Goal: Task Accomplishment & Management: Manage account settings

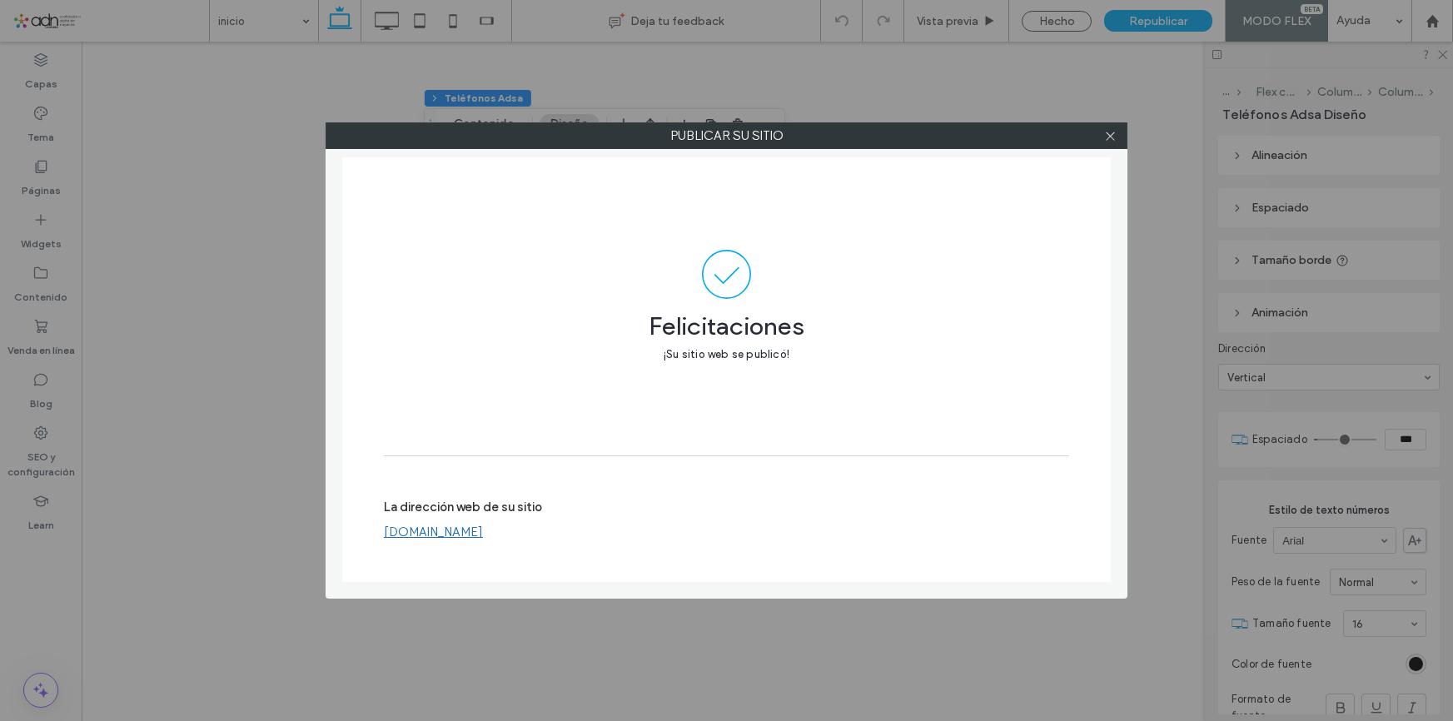
click at [1110, 135] on use at bounding box center [1110, 136] width 8 height 8
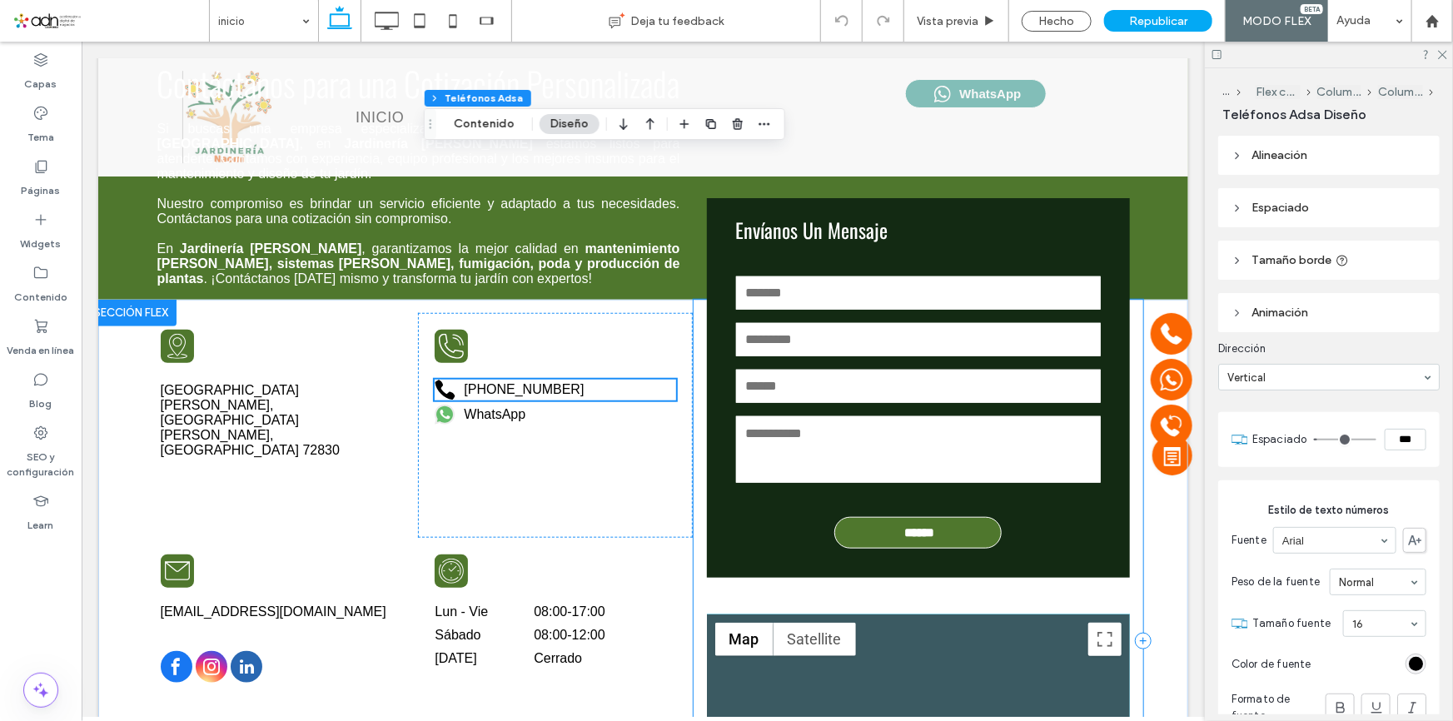
scroll to position [3930, 0]
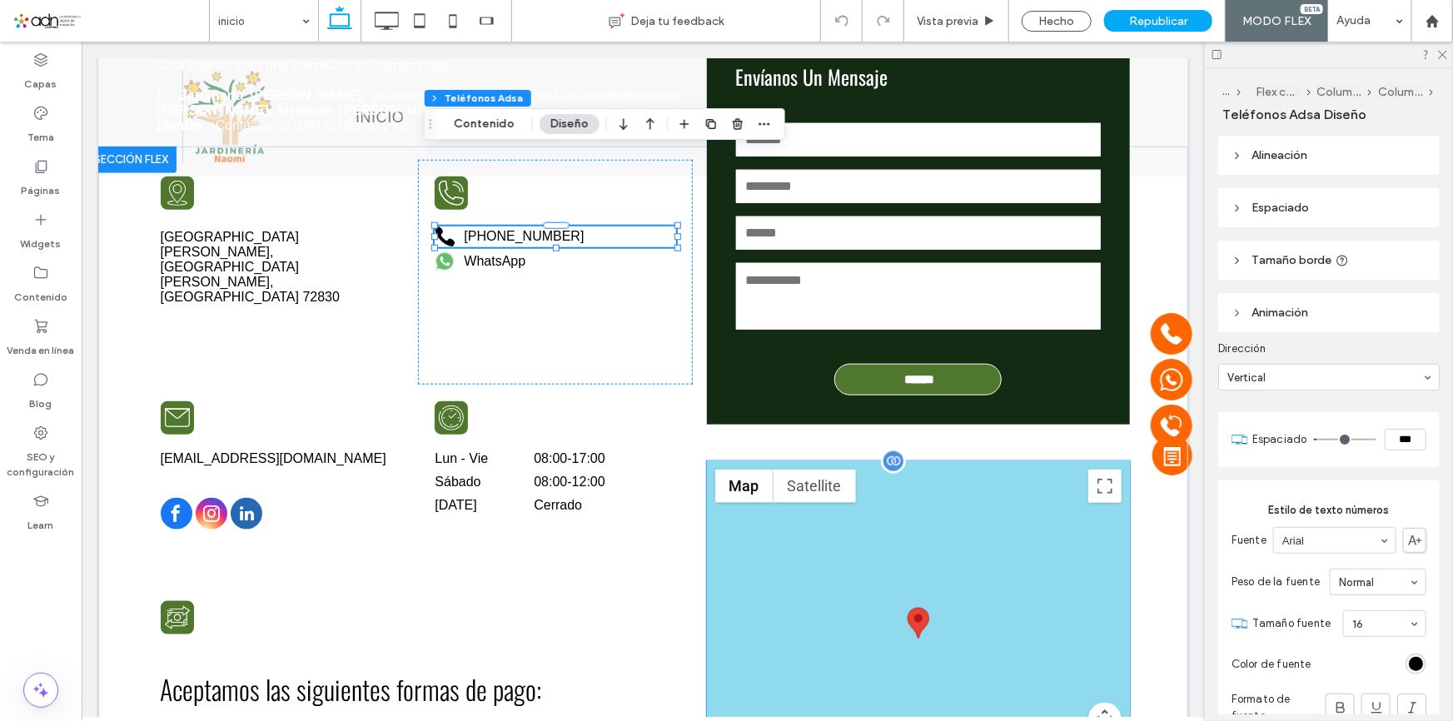
click at [916, 607] on img at bounding box center [918, 622] width 22 height 31
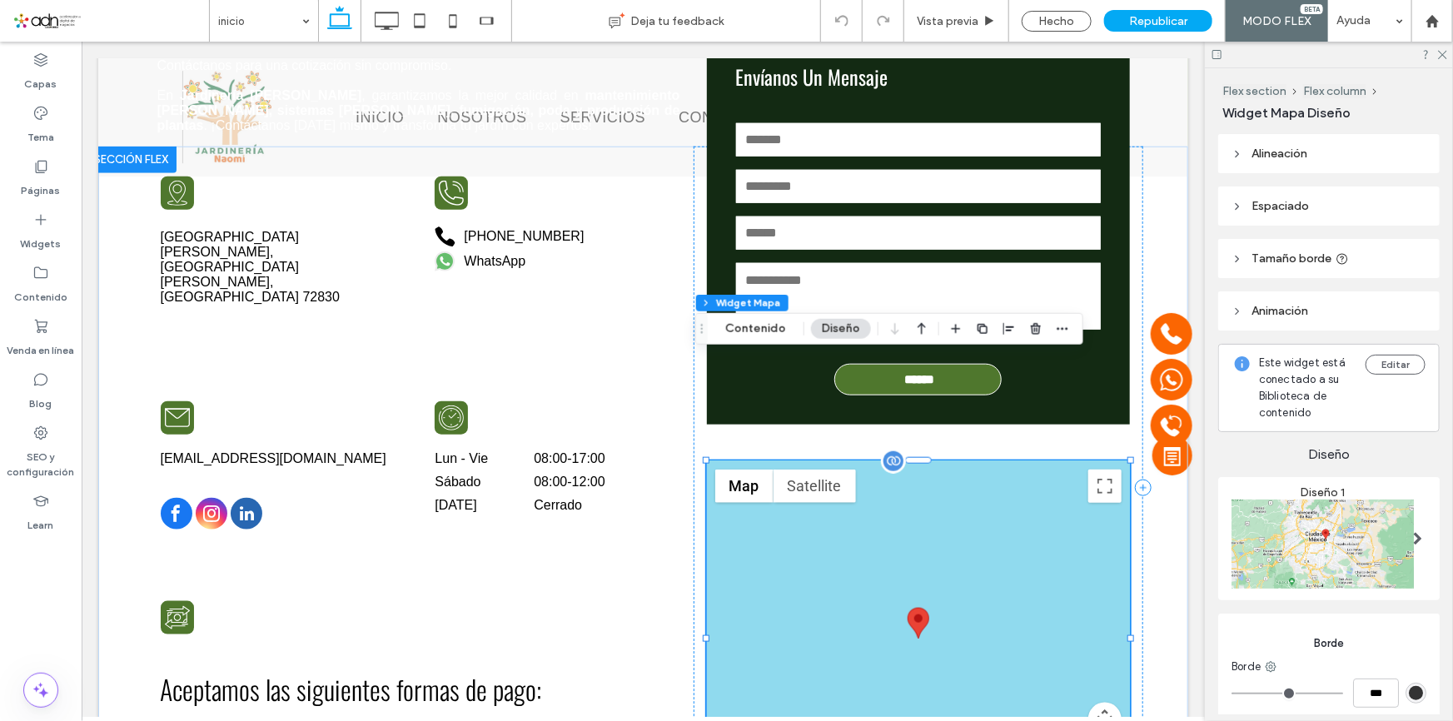
click at [916, 607] on img at bounding box center [918, 622] width 22 height 31
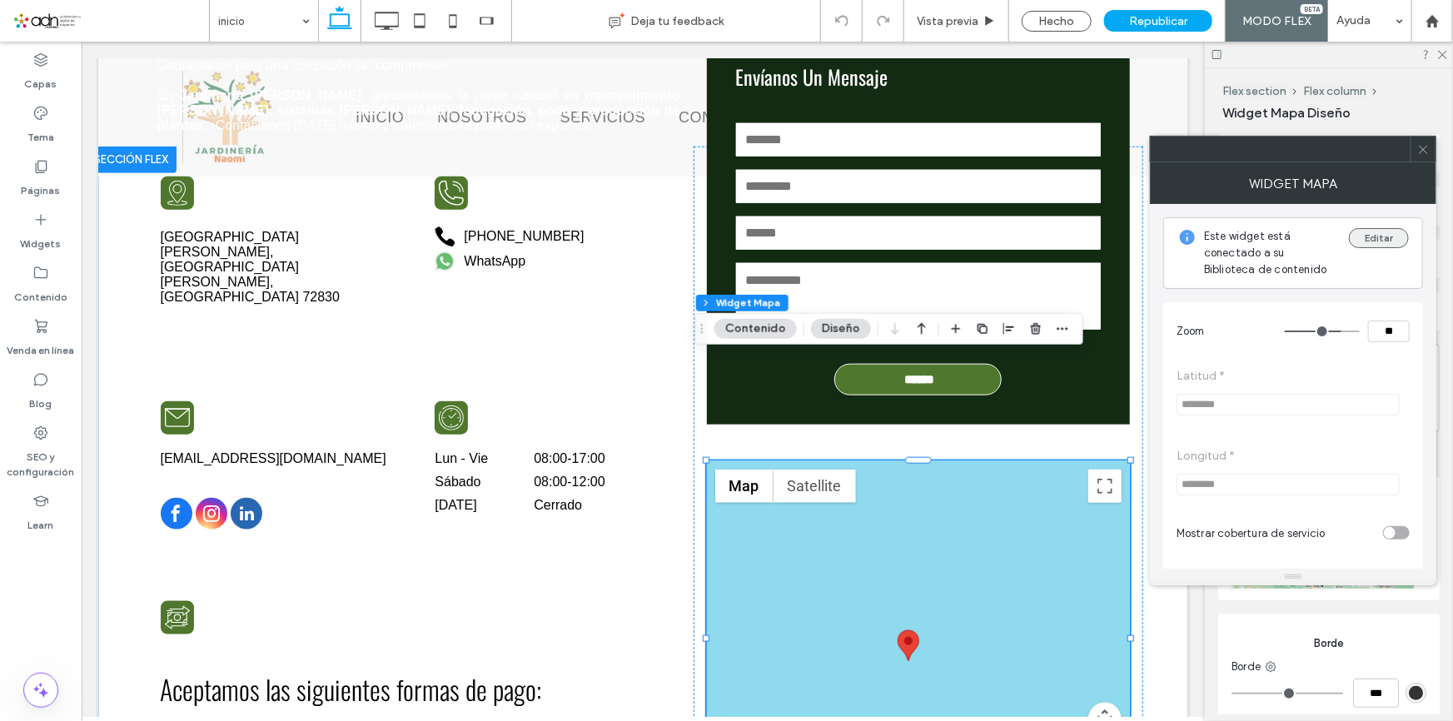
click at [1366, 238] on button "Editar" at bounding box center [1379, 238] width 60 height 20
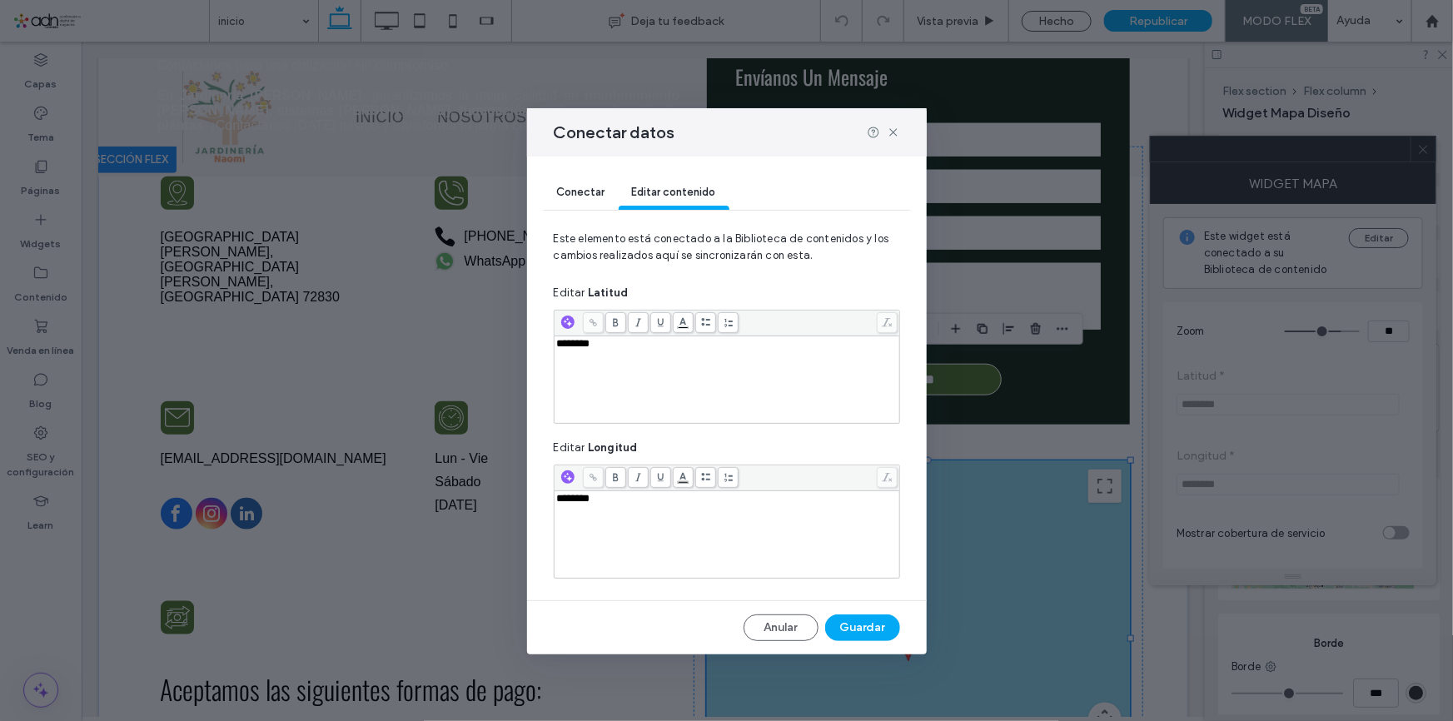
click at [715, 384] on div "********" at bounding box center [727, 379] width 341 height 83
drag, startPoint x: 894, startPoint y: 127, endPoint x: 797, endPoint y: 127, distance: 96.6
click at [894, 127] on icon at bounding box center [893, 132] width 13 height 13
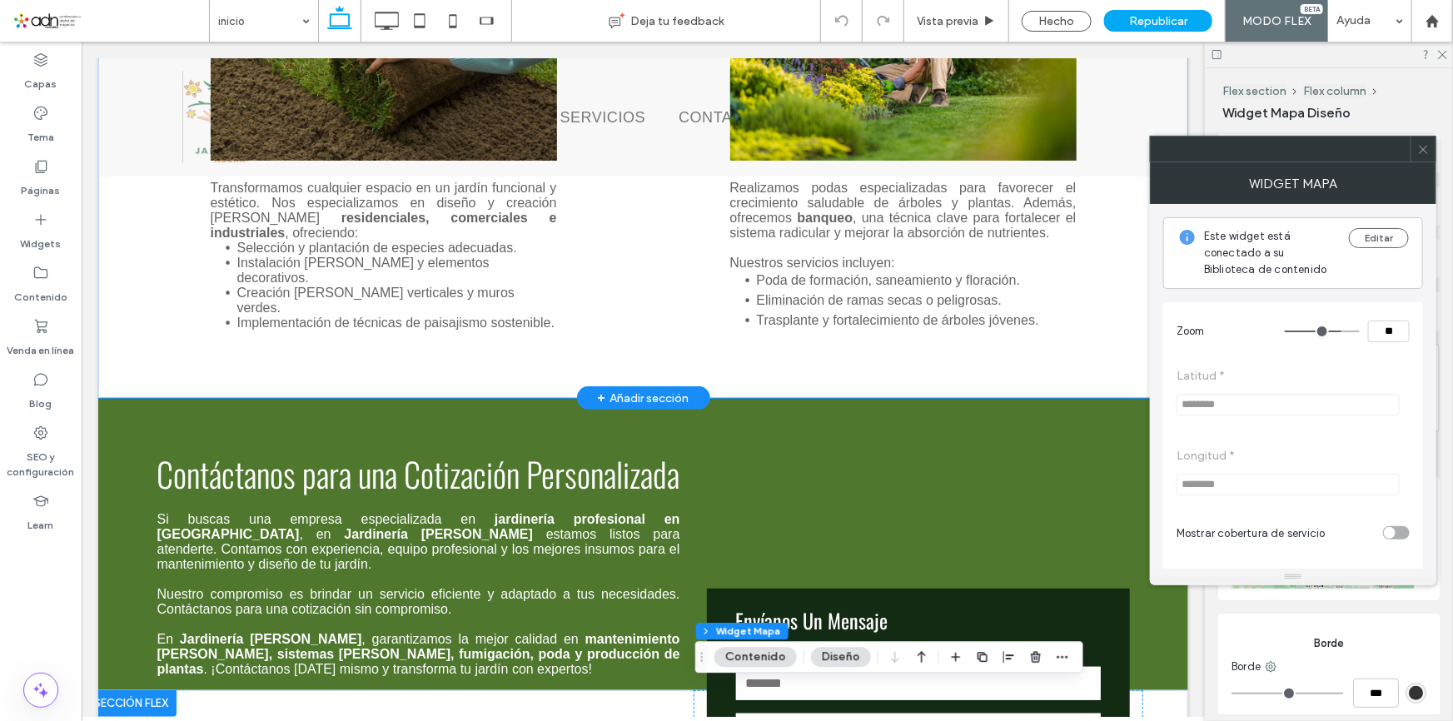
scroll to position [3173, 0]
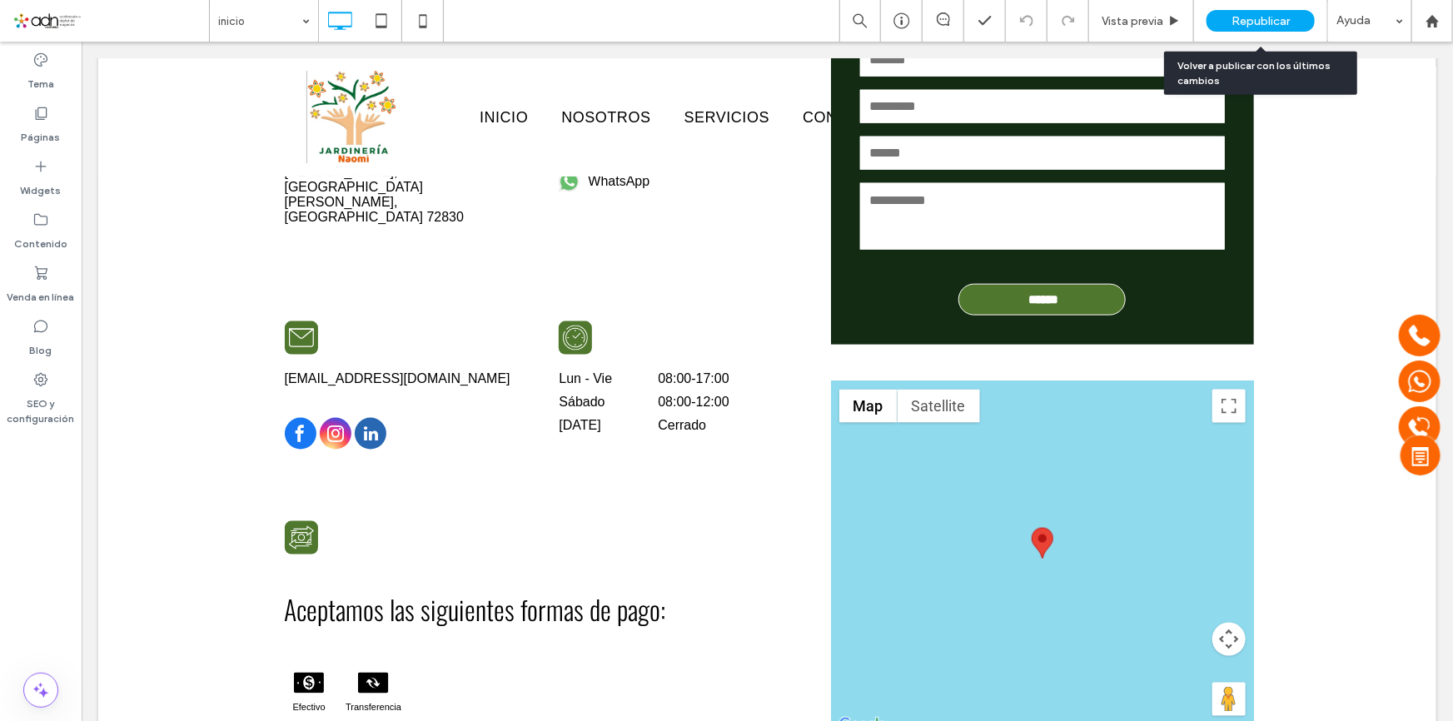
click at [1241, 14] on span "Republicar" at bounding box center [1261, 21] width 58 height 14
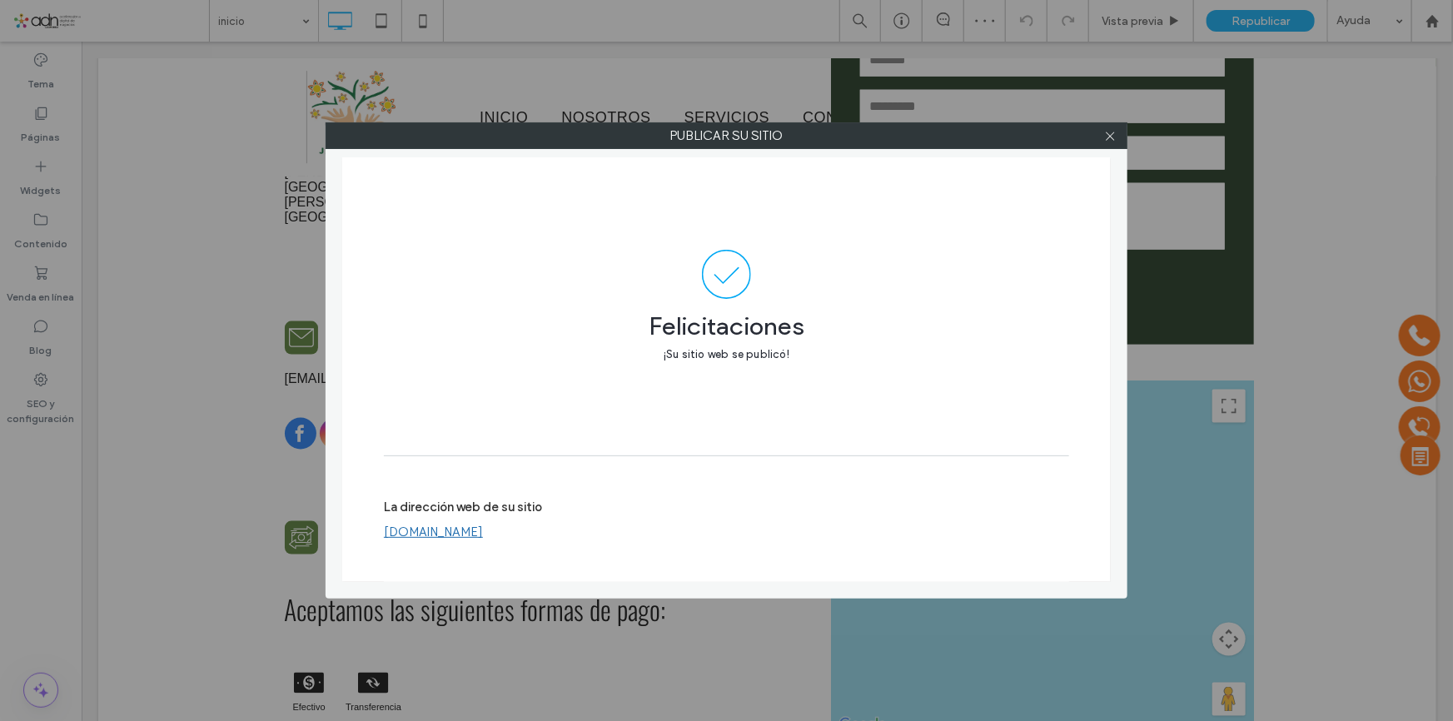
click at [461, 531] on link "[DOMAIN_NAME]" at bounding box center [433, 532] width 99 height 15
click at [1104, 140] on icon at bounding box center [1110, 136] width 12 height 12
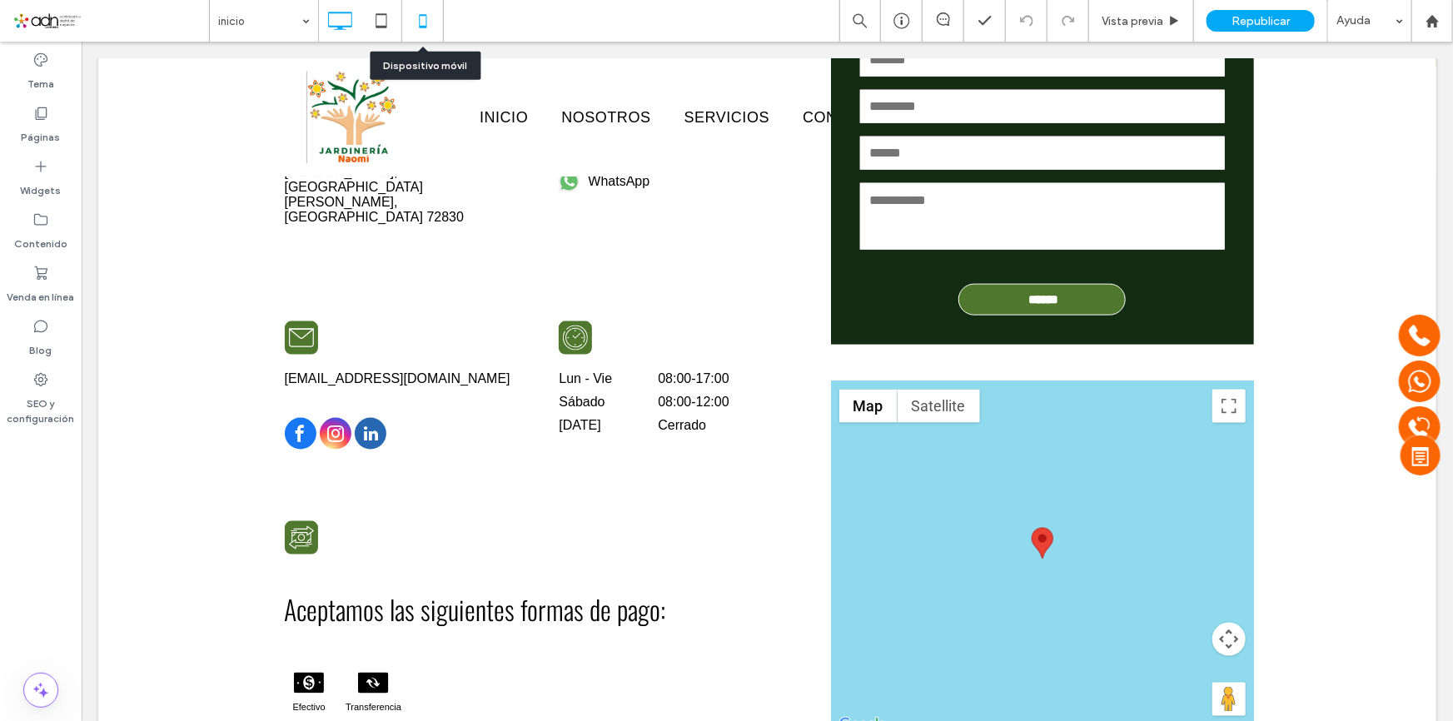
click at [416, 16] on icon at bounding box center [422, 20] width 33 height 33
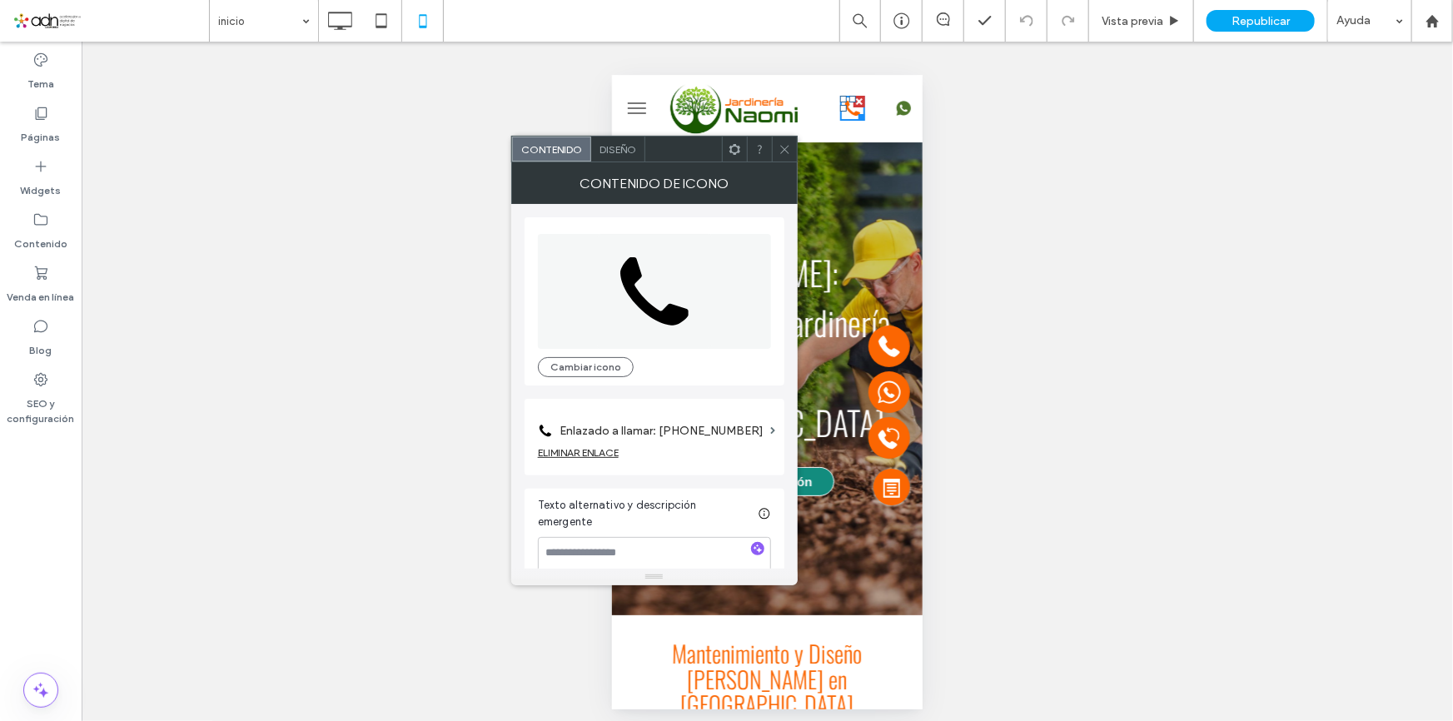
click at [754, 425] on label "Enlazado a llamar: 555-555-5555" at bounding box center [662, 431] width 204 height 31
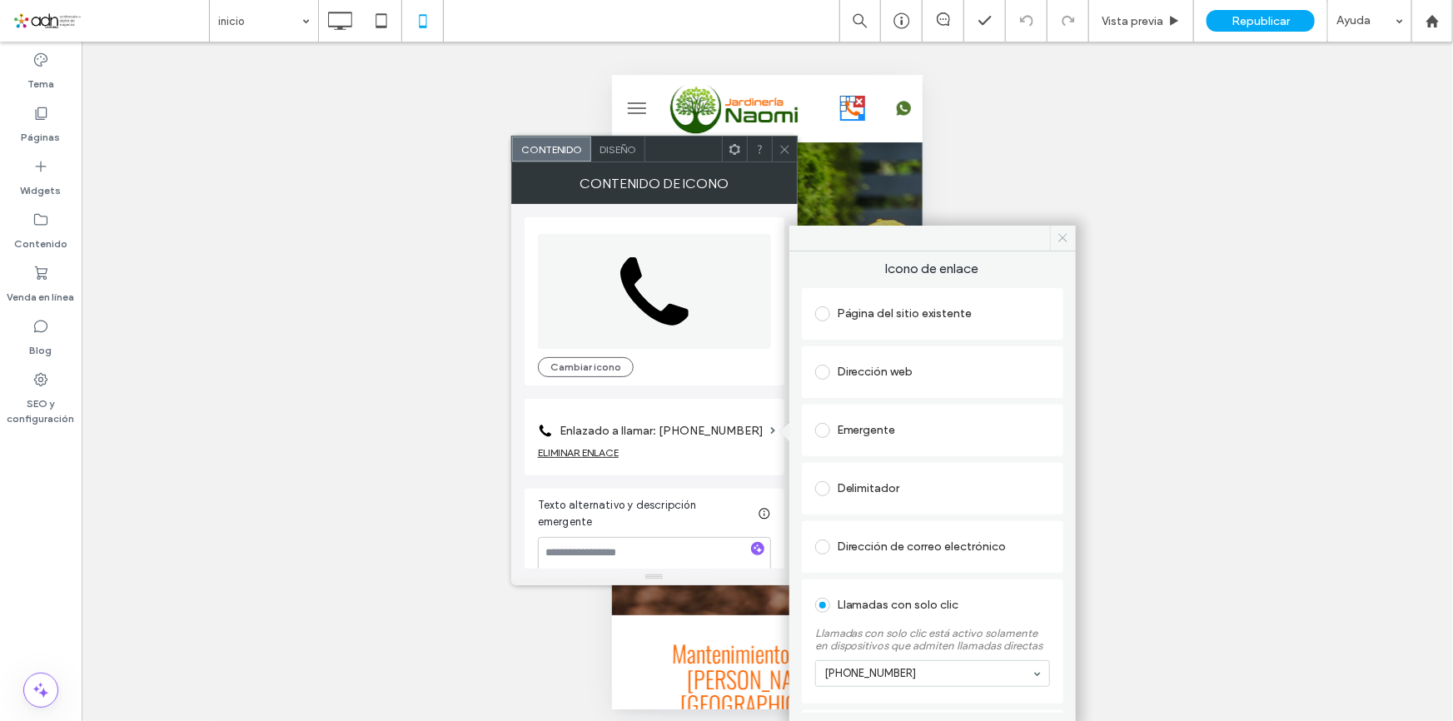
click at [1066, 233] on icon at bounding box center [1063, 238] width 12 height 12
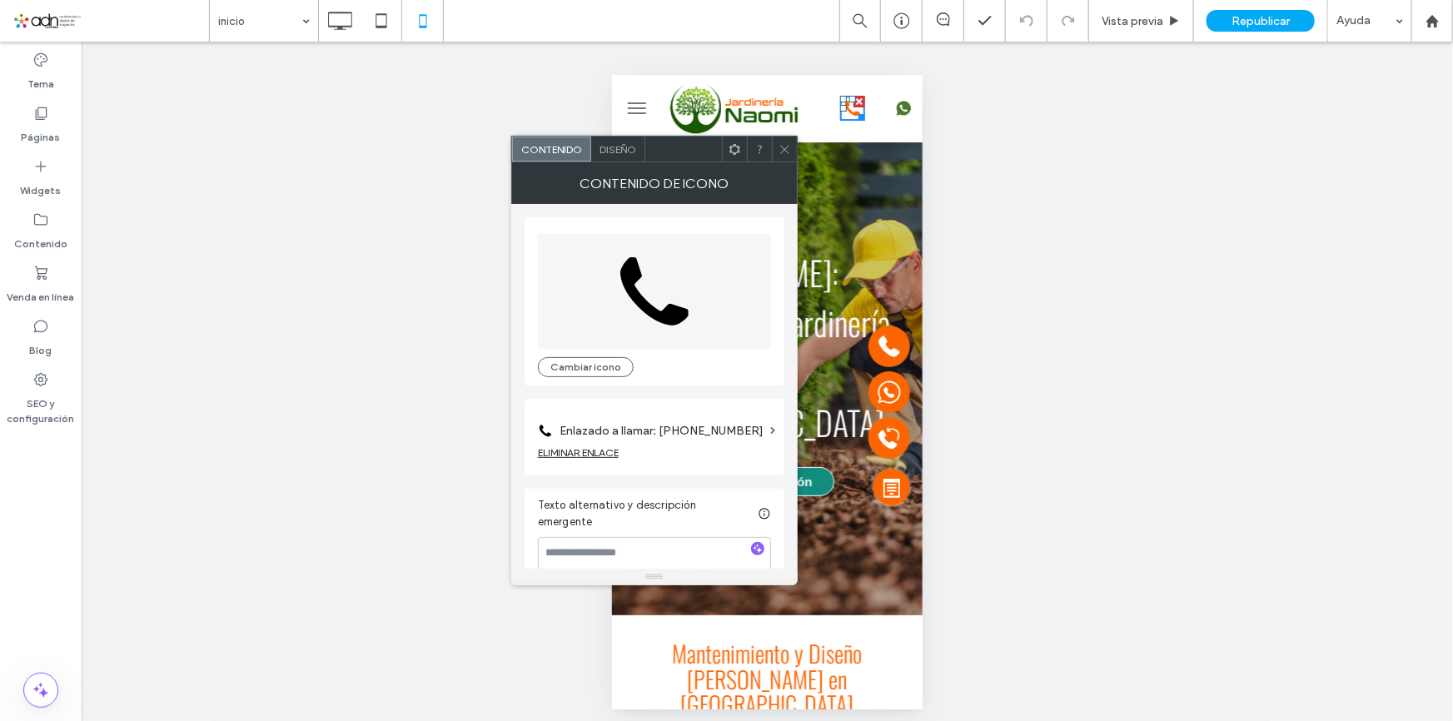
click at [591, 446] on div "ELIMINAR ENLACE" at bounding box center [578, 452] width 81 height 12
click at [660, 436] on label "Icono de enlace" at bounding box center [649, 431] width 222 height 31
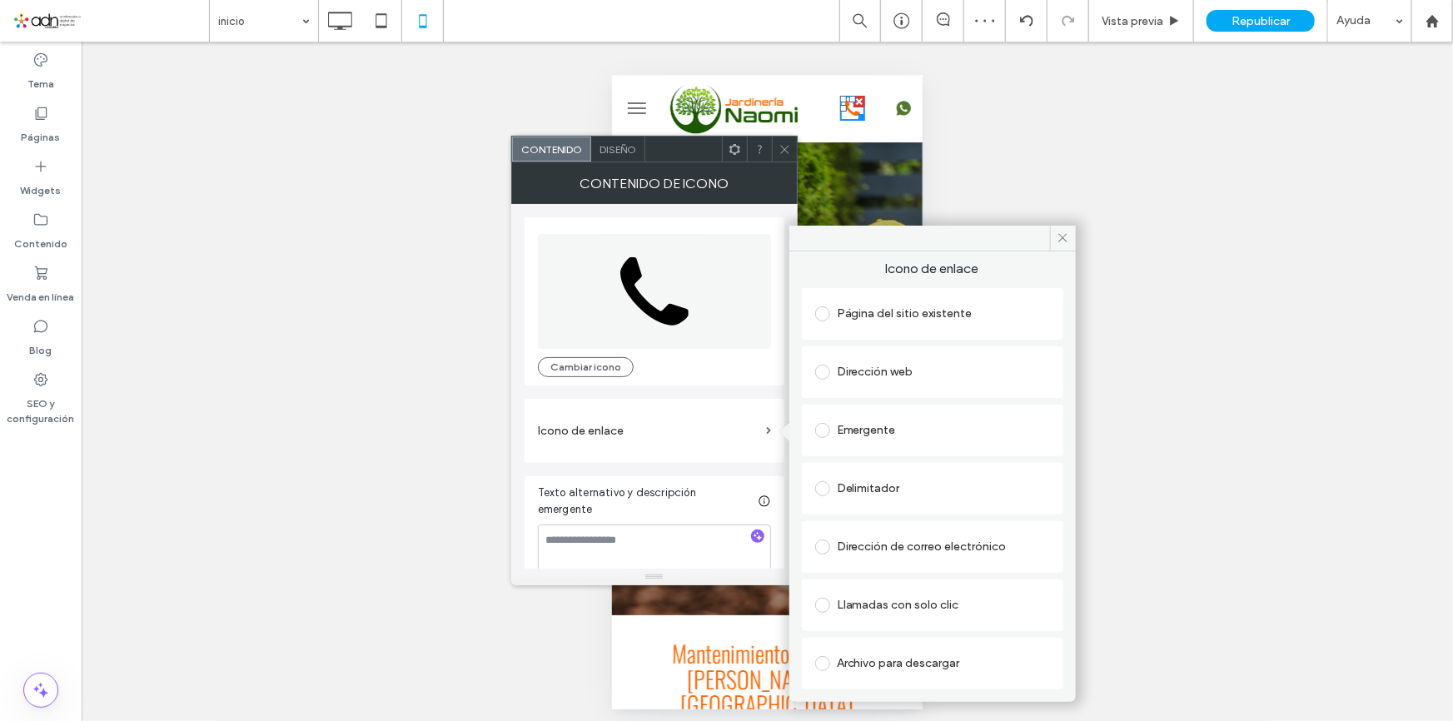
click at [958, 598] on div "Llamadas con solo clic" at bounding box center [932, 605] width 235 height 27
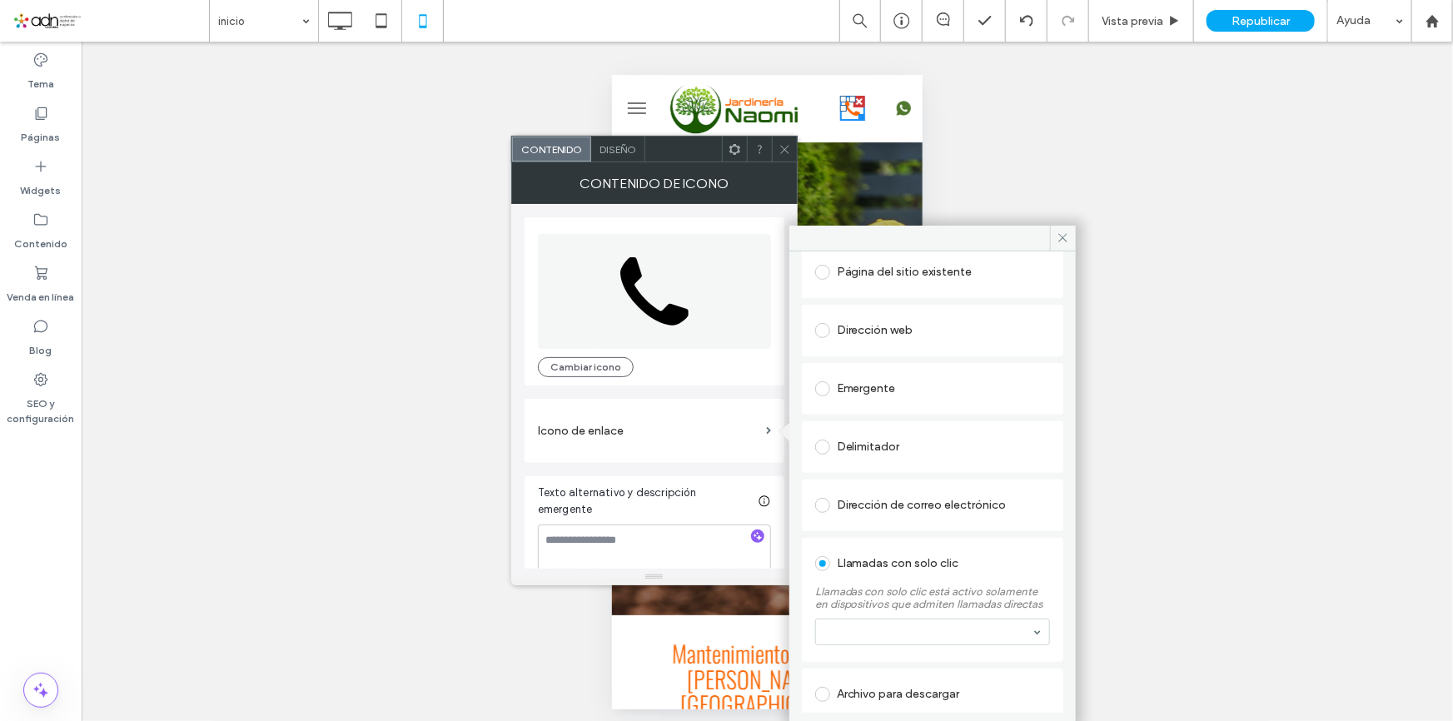
scroll to position [64, 0]
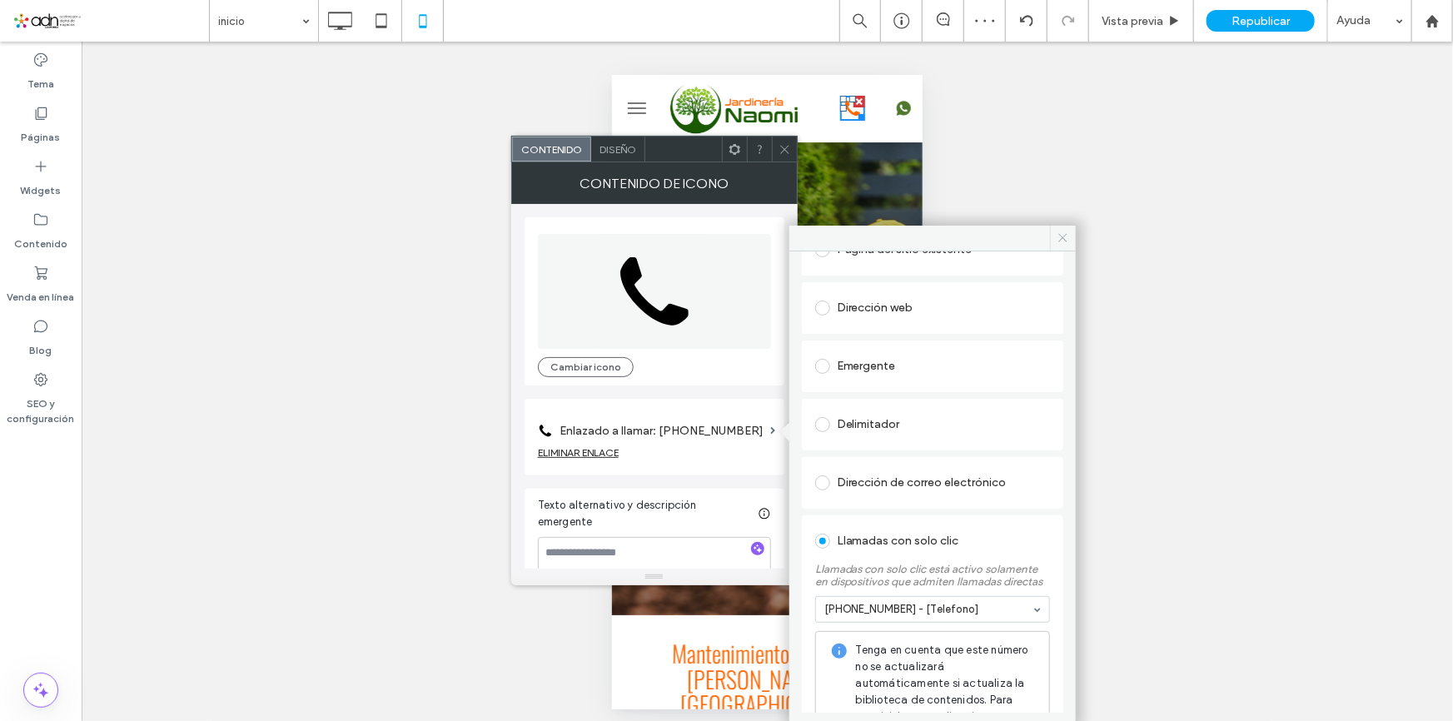
click at [1063, 237] on use at bounding box center [1063, 238] width 8 height 8
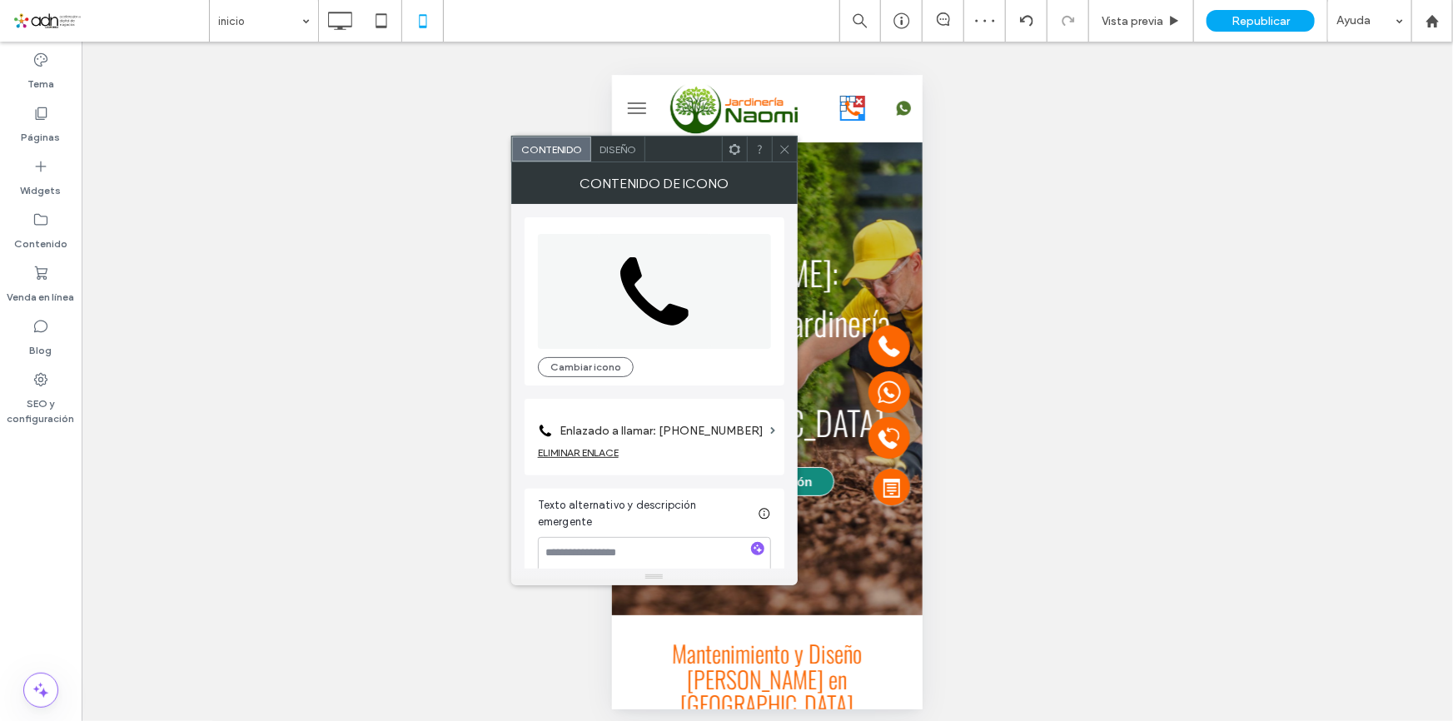
click at [896, 104] on icon at bounding box center [903, 108] width 14 height 14
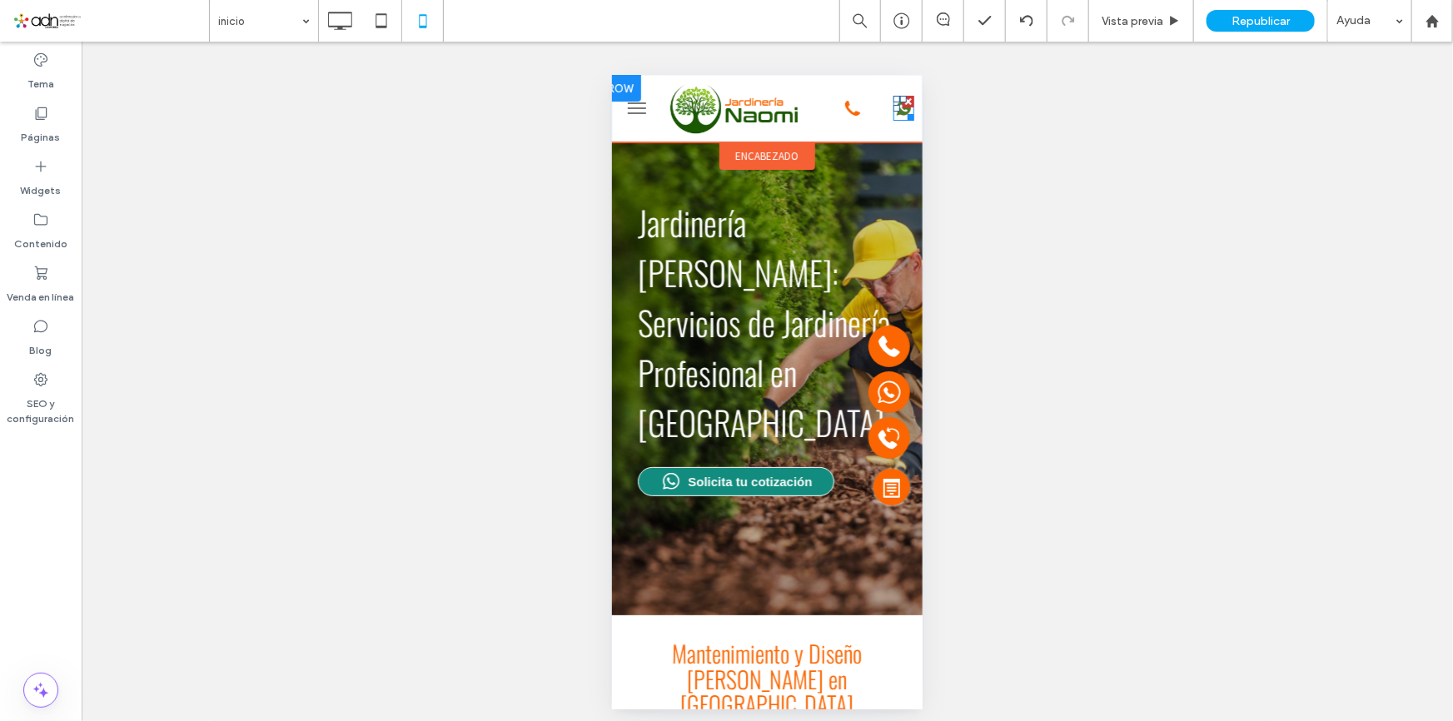
click at [901, 109] on div at bounding box center [907, 113] width 12 height 12
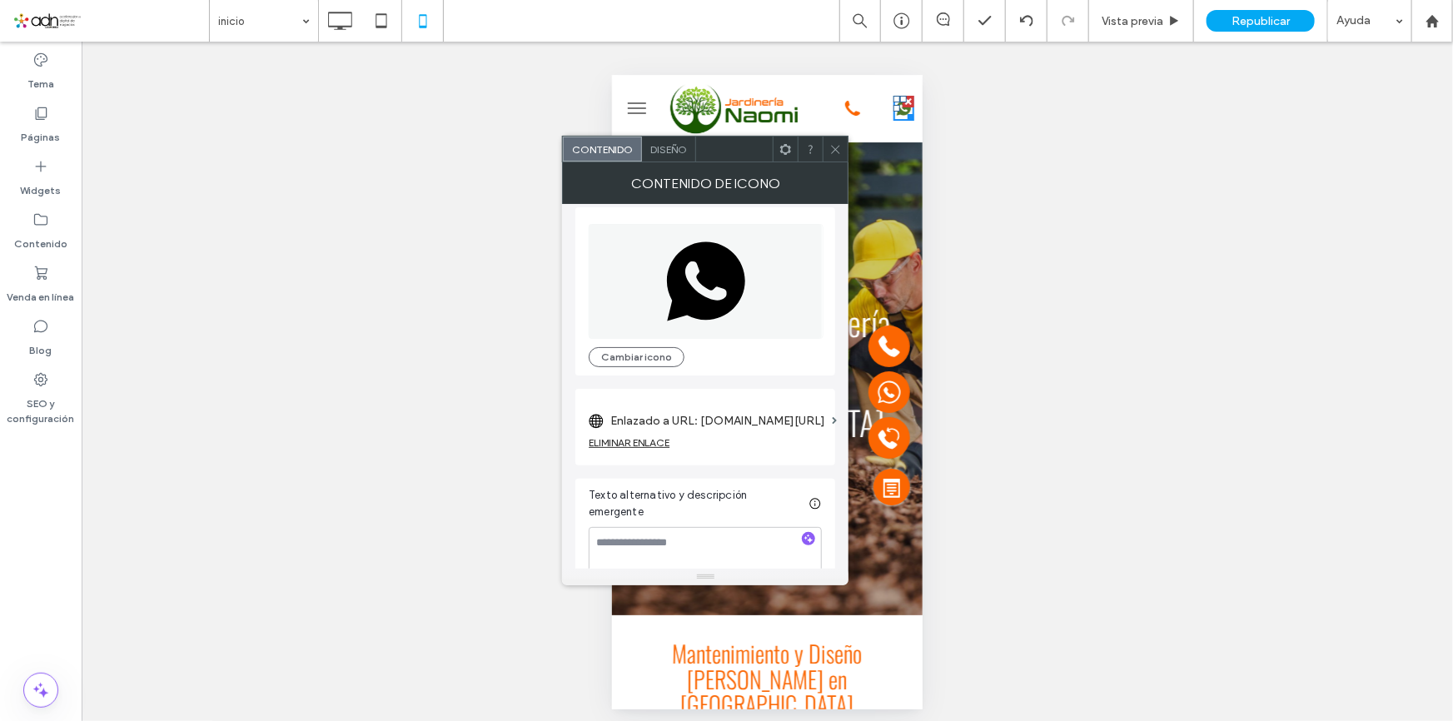
scroll to position [12, 0]
click at [648, 437] on div "ELIMINAR ENLACE" at bounding box center [629, 440] width 81 height 12
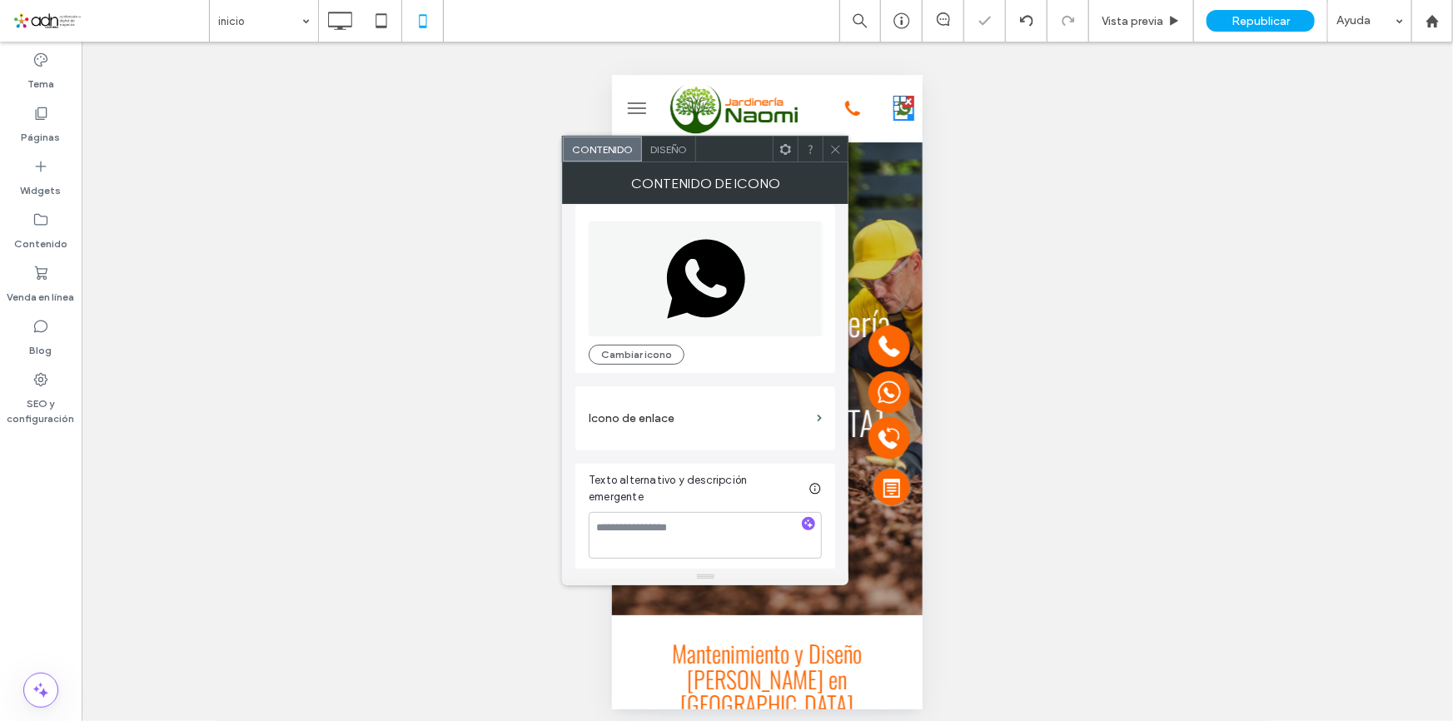
scroll to position [0, 0]
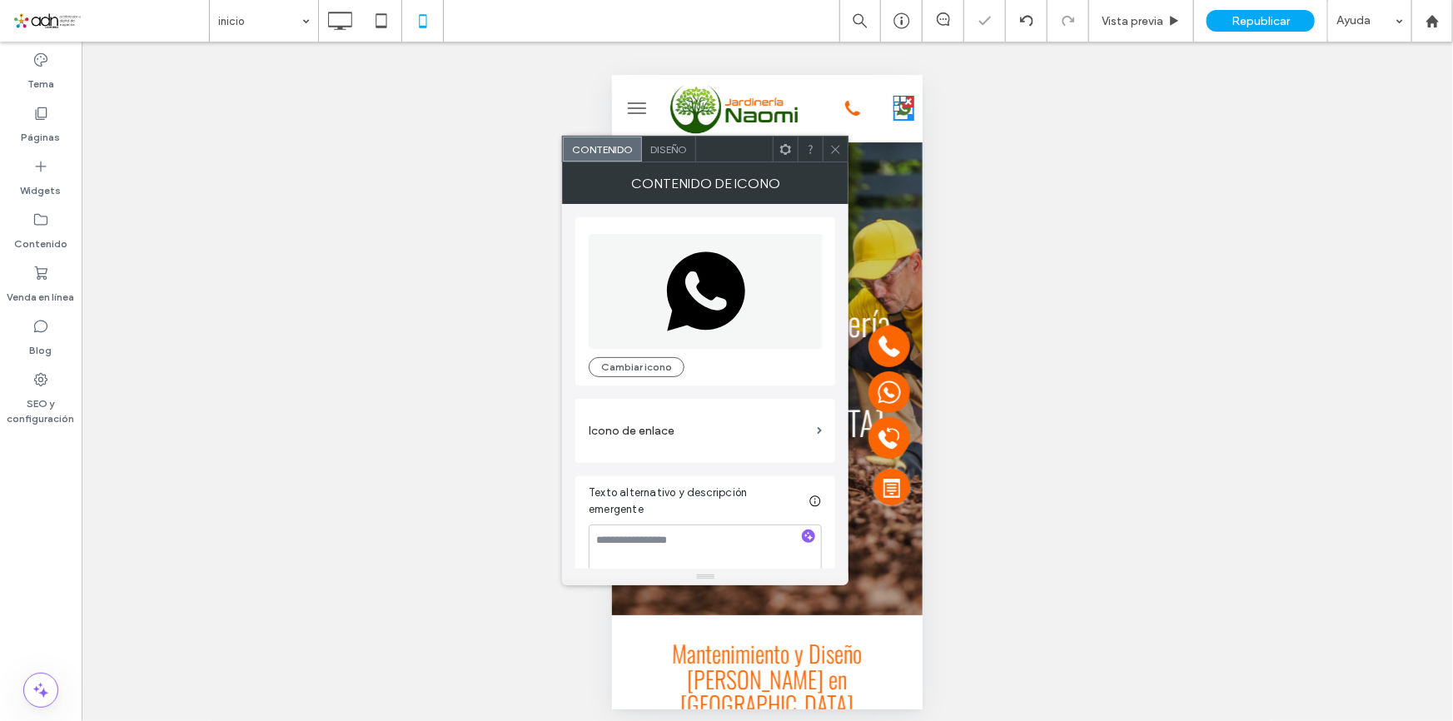
click at [705, 433] on label "Icono de enlace" at bounding box center [700, 431] width 222 height 31
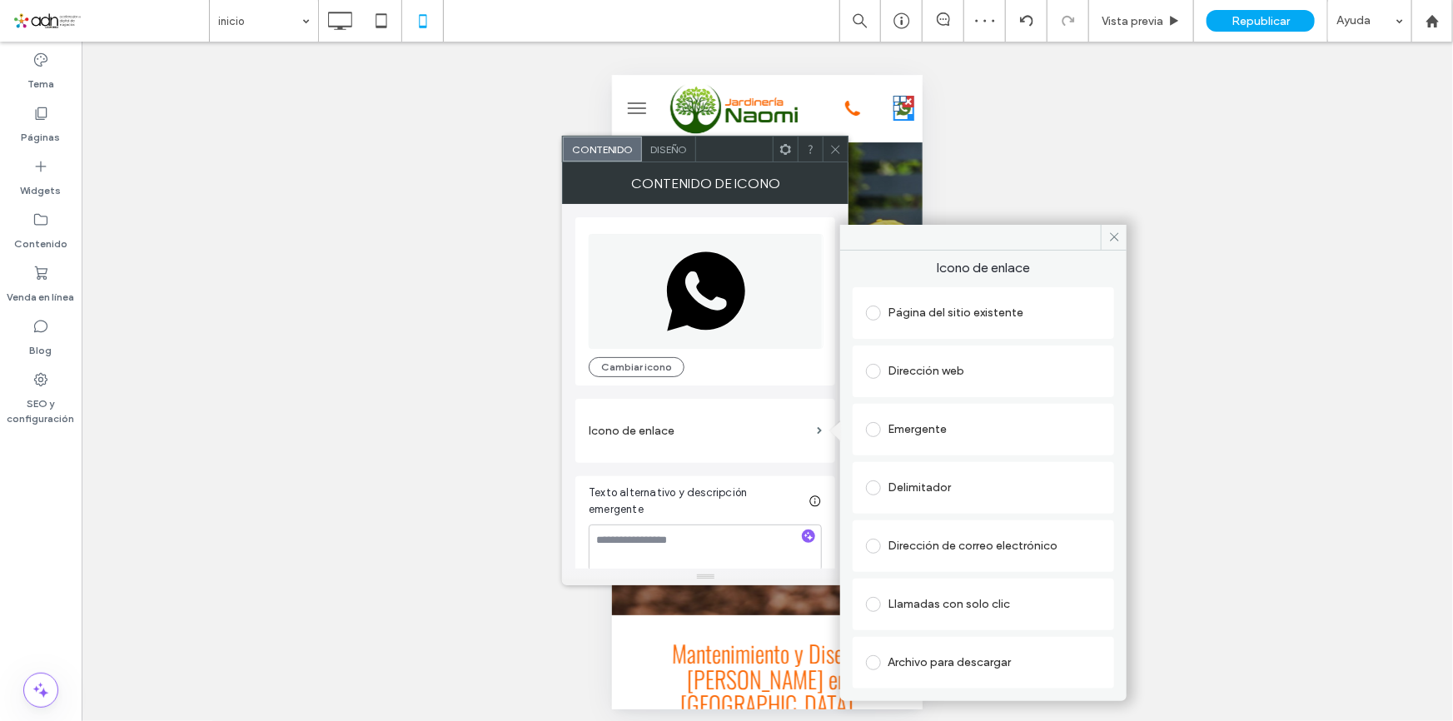
click at [1001, 605] on div "Llamadas con solo clic" at bounding box center [983, 604] width 235 height 27
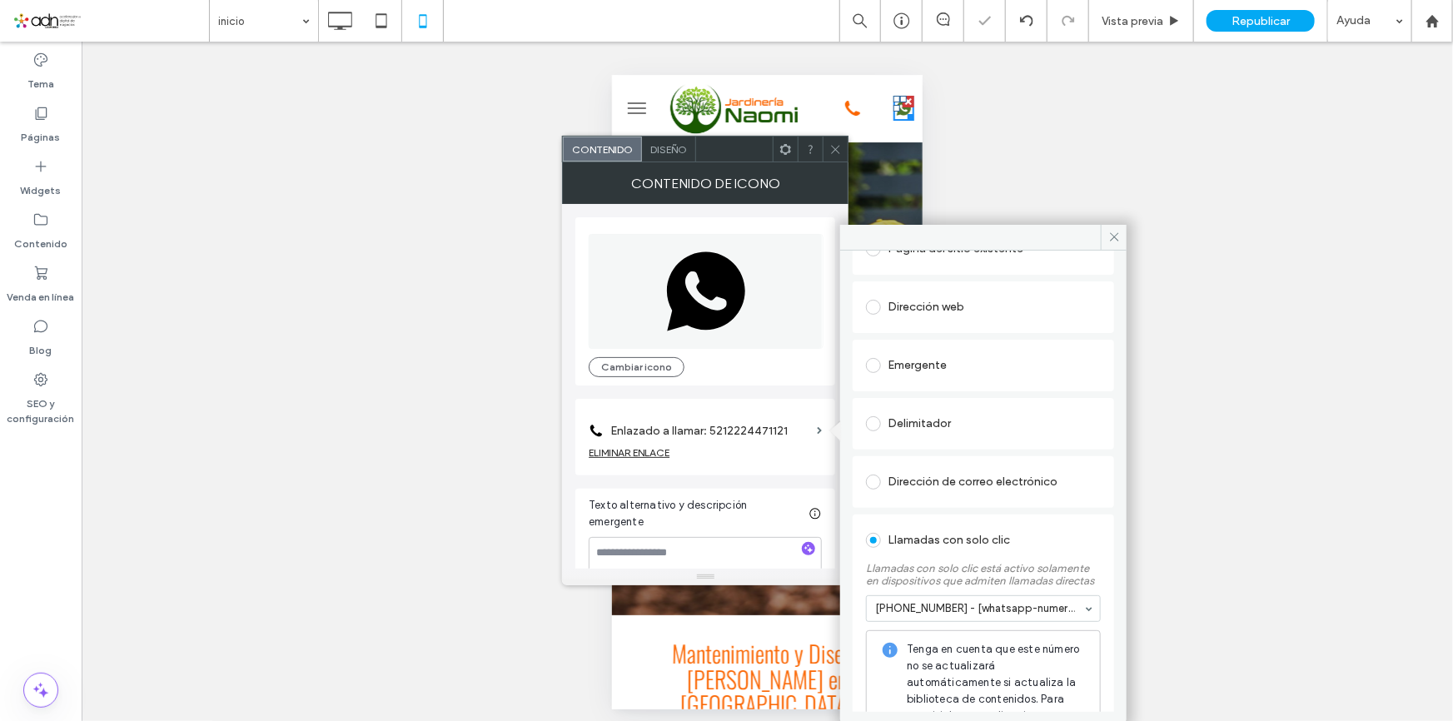
scroll to position [12, 0]
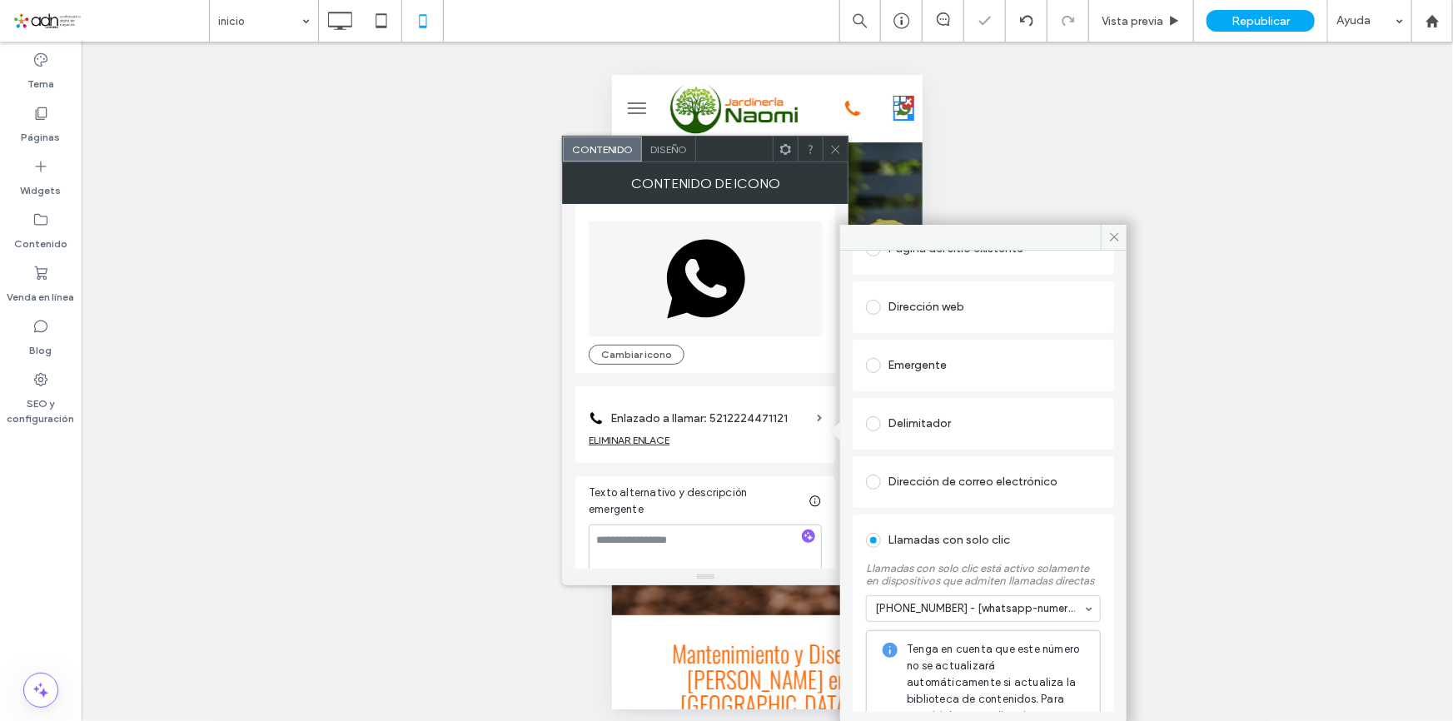
click at [839, 137] on span at bounding box center [835, 149] width 12 height 25
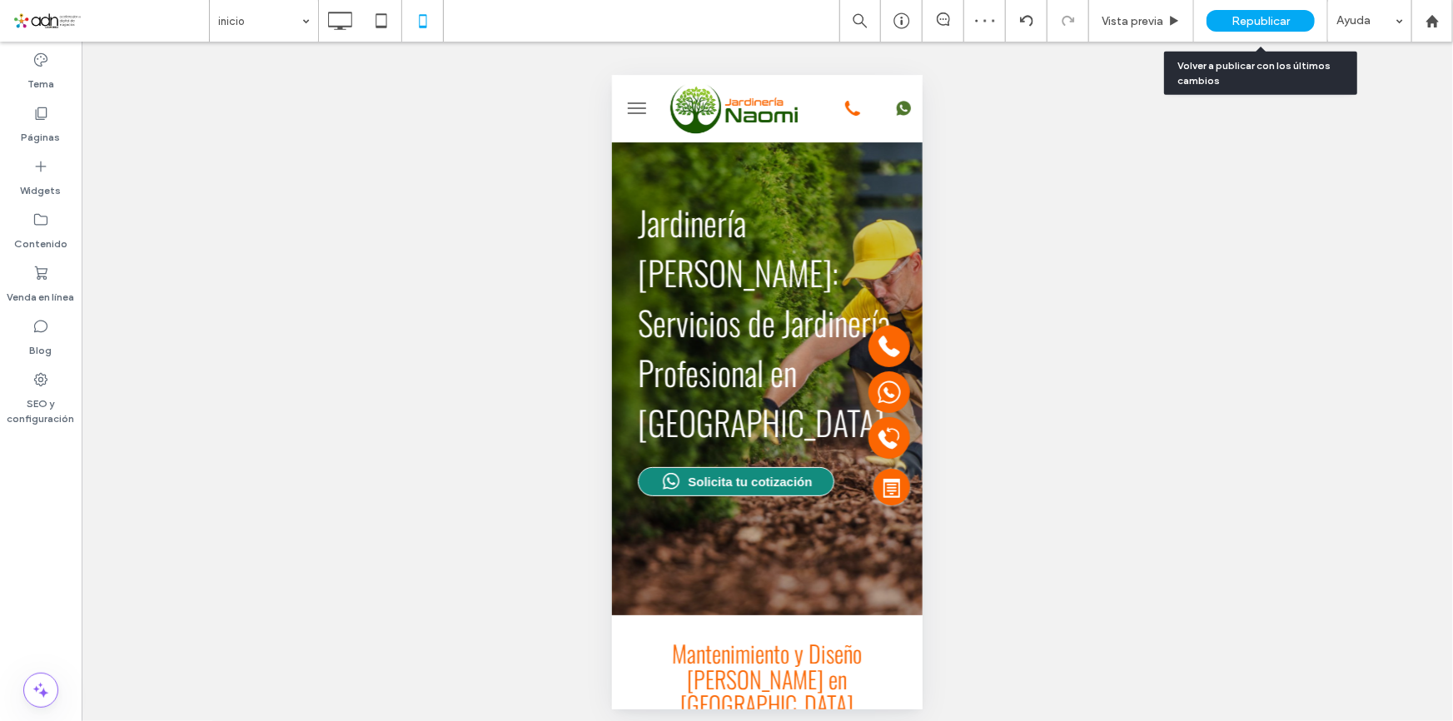
click at [1254, 22] on span "Republicar" at bounding box center [1261, 21] width 58 height 14
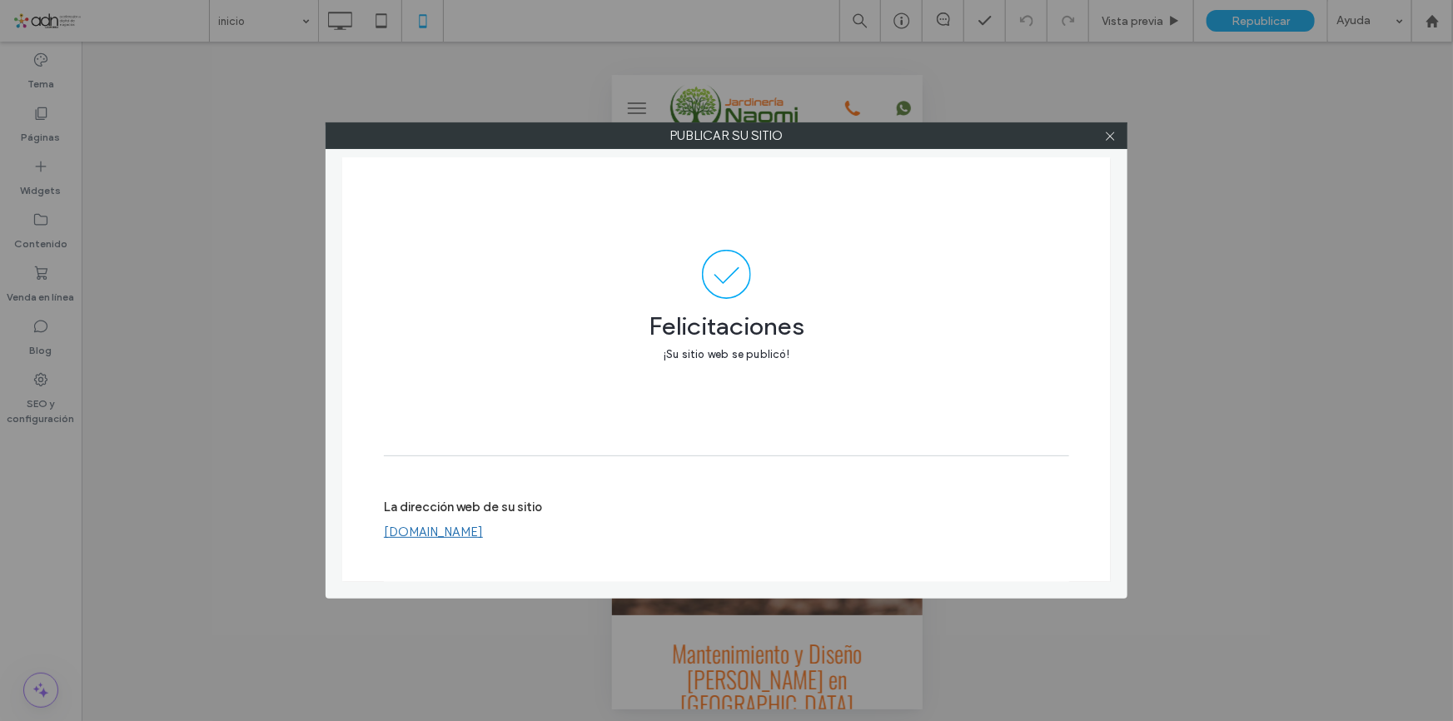
click at [483, 526] on link "[DOMAIN_NAME]" at bounding box center [433, 532] width 99 height 15
click at [1123, 125] on label "Publicar su sitio" at bounding box center [726, 135] width 800 height 25
click at [1116, 128] on span at bounding box center [1110, 135] width 12 height 25
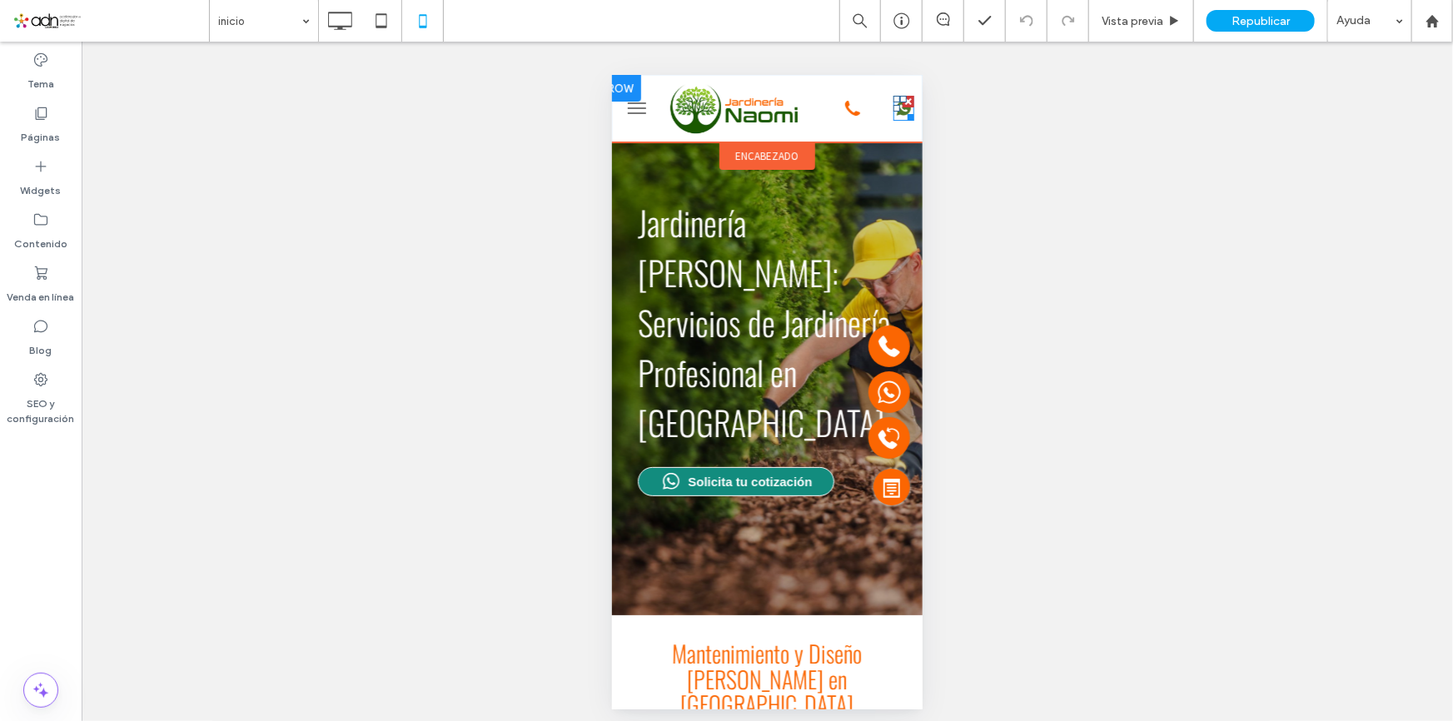
click at [893, 108] on div at bounding box center [896, 107] width 7 height 7
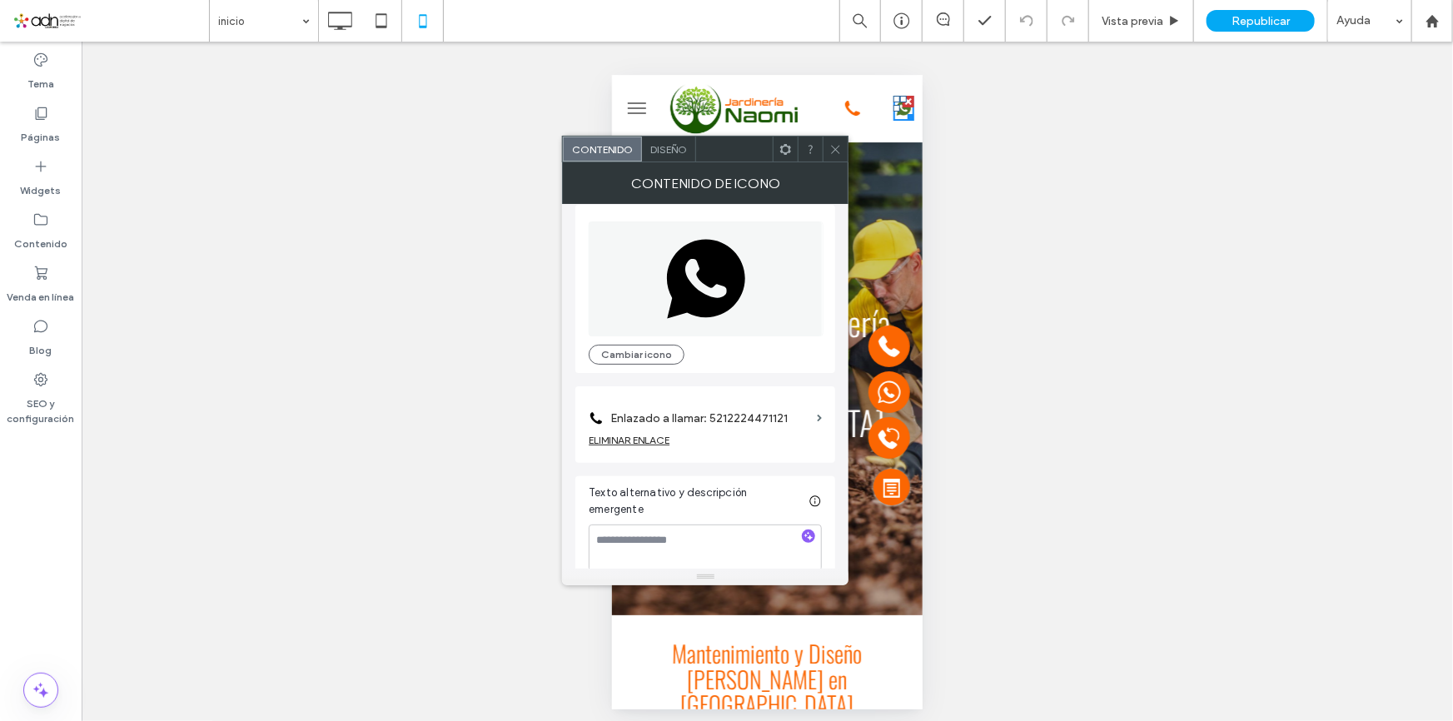
click at [656, 441] on div "ELIMINAR ENLACE" at bounding box center [629, 440] width 81 height 12
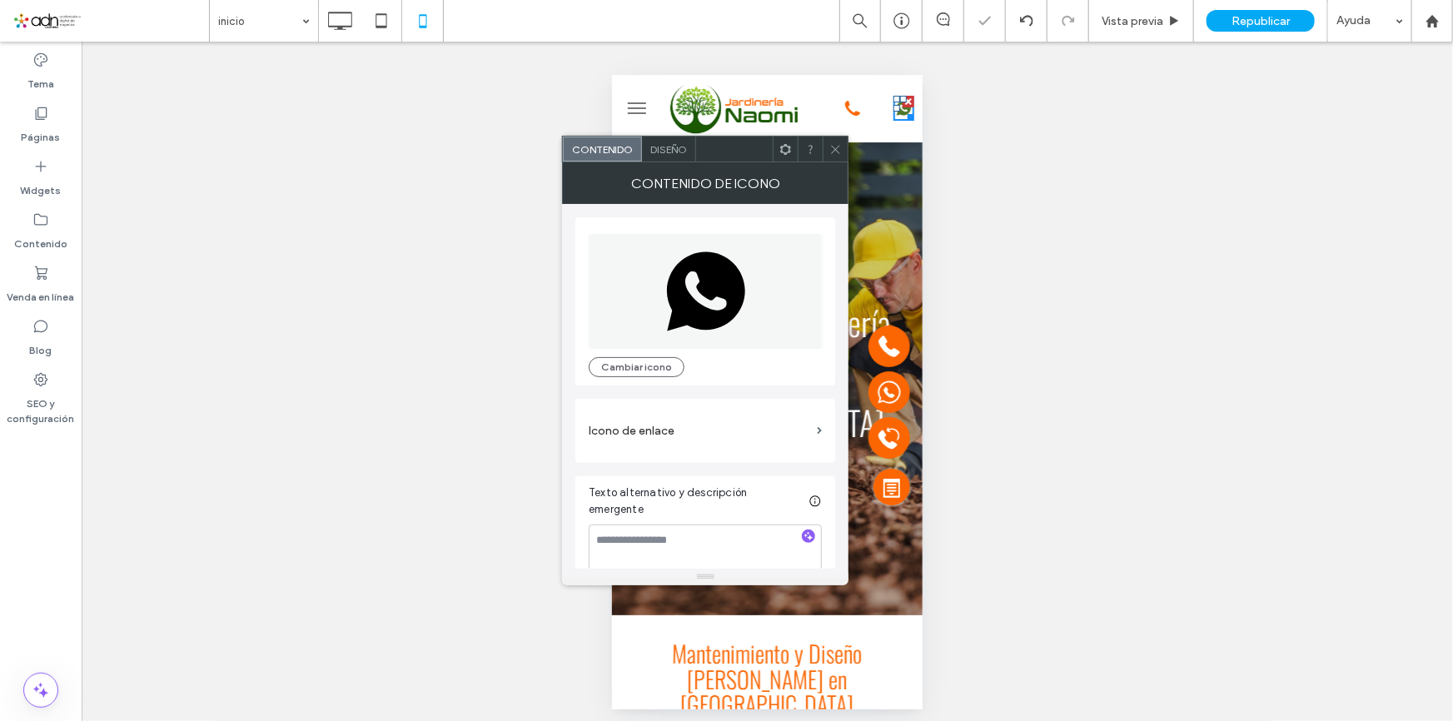
click at [765, 425] on label "Icono de enlace" at bounding box center [700, 431] width 222 height 31
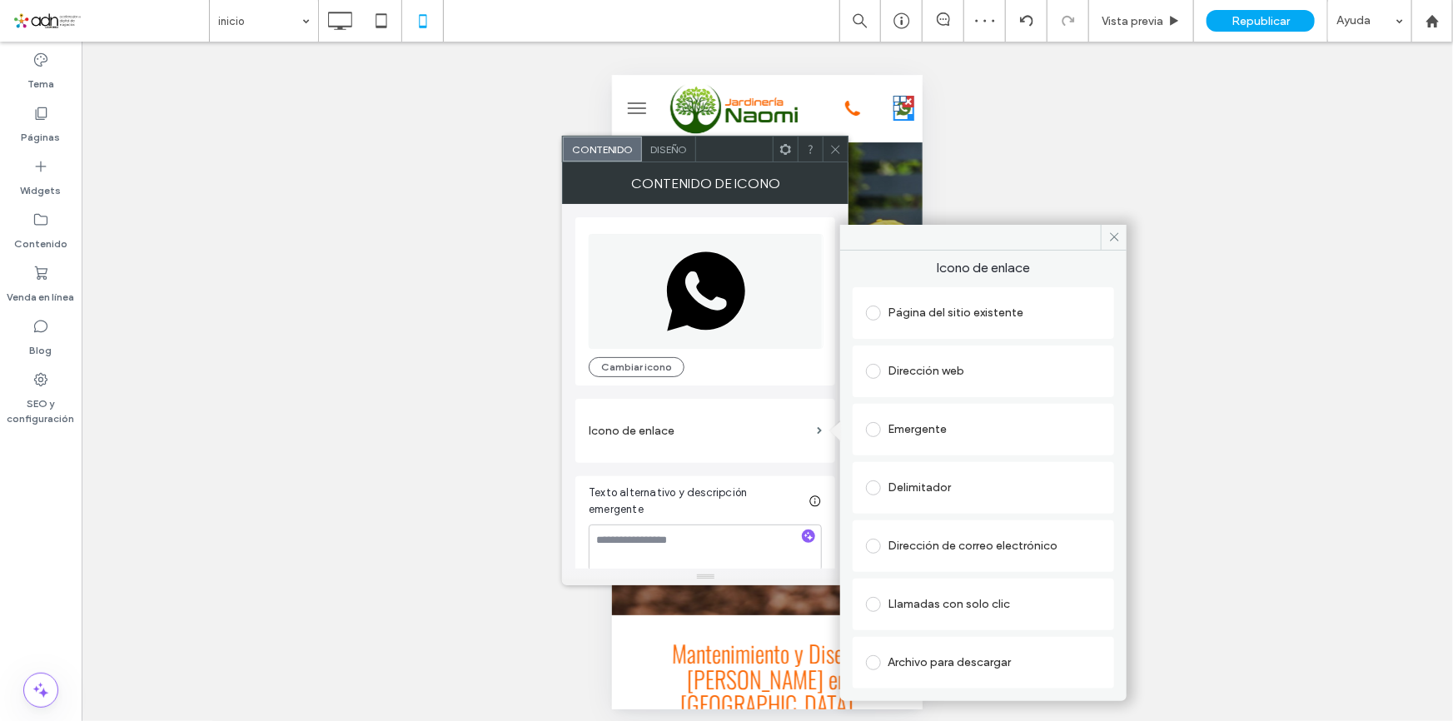
click at [1001, 370] on div "Dirección web" at bounding box center [983, 371] width 235 height 27
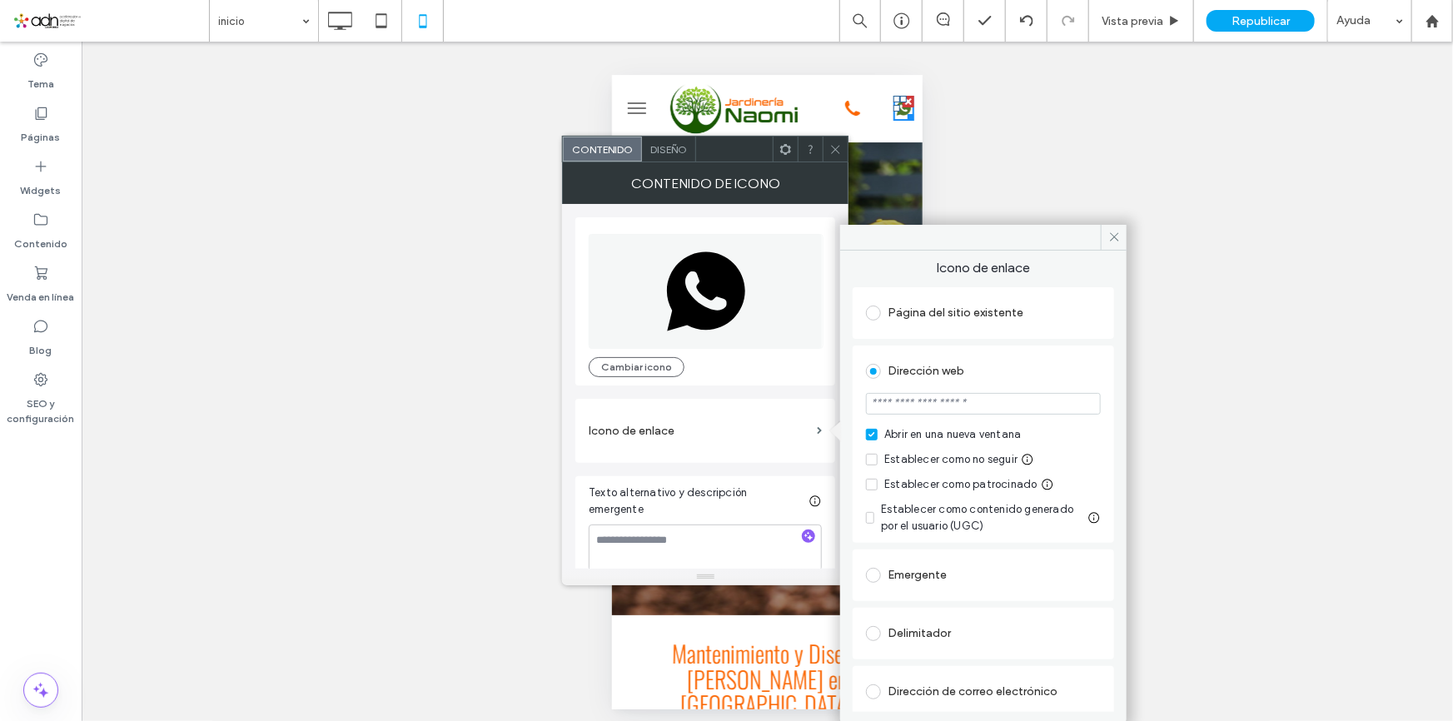
click at [980, 406] on input "url" at bounding box center [983, 404] width 235 height 22
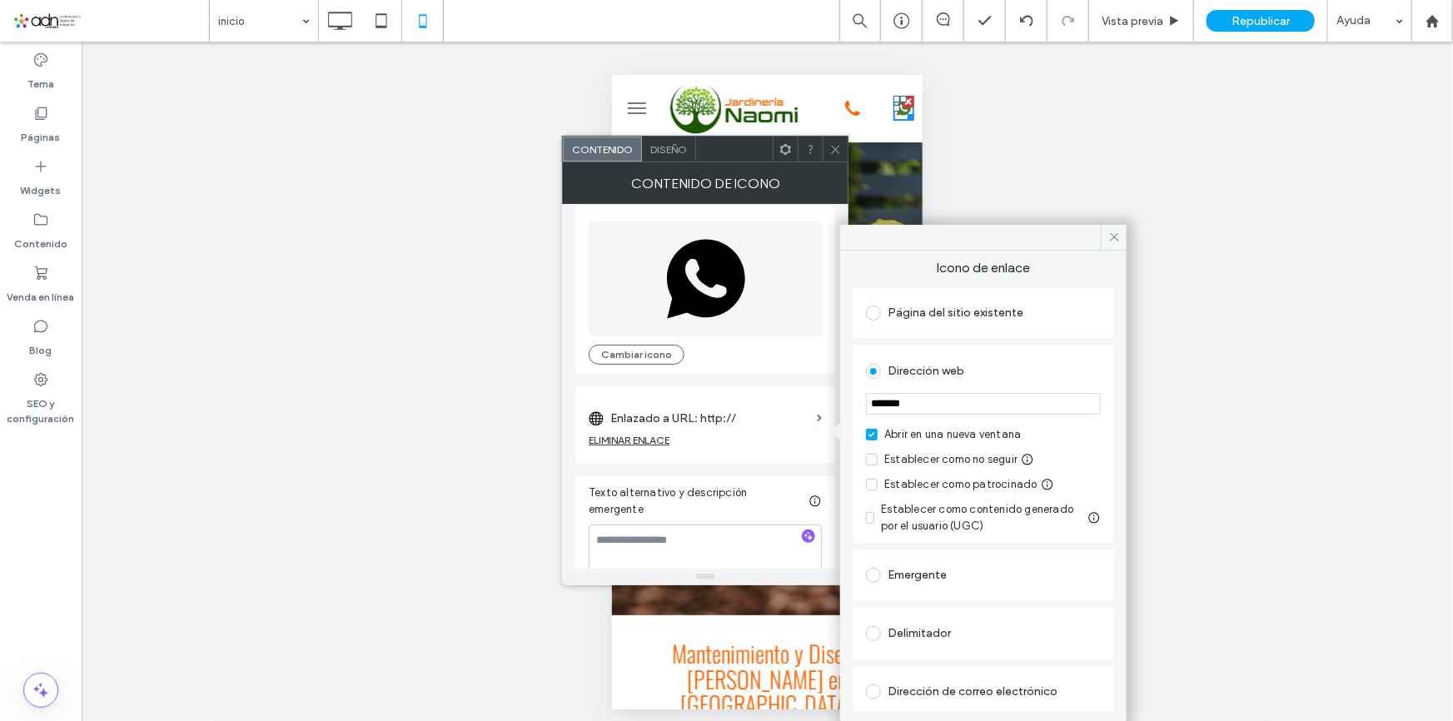
paste input "**********"
type input "**********"
click at [1090, 427] on label "Abrir en una nueva ventana" at bounding box center [983, 434] width 235 height 17
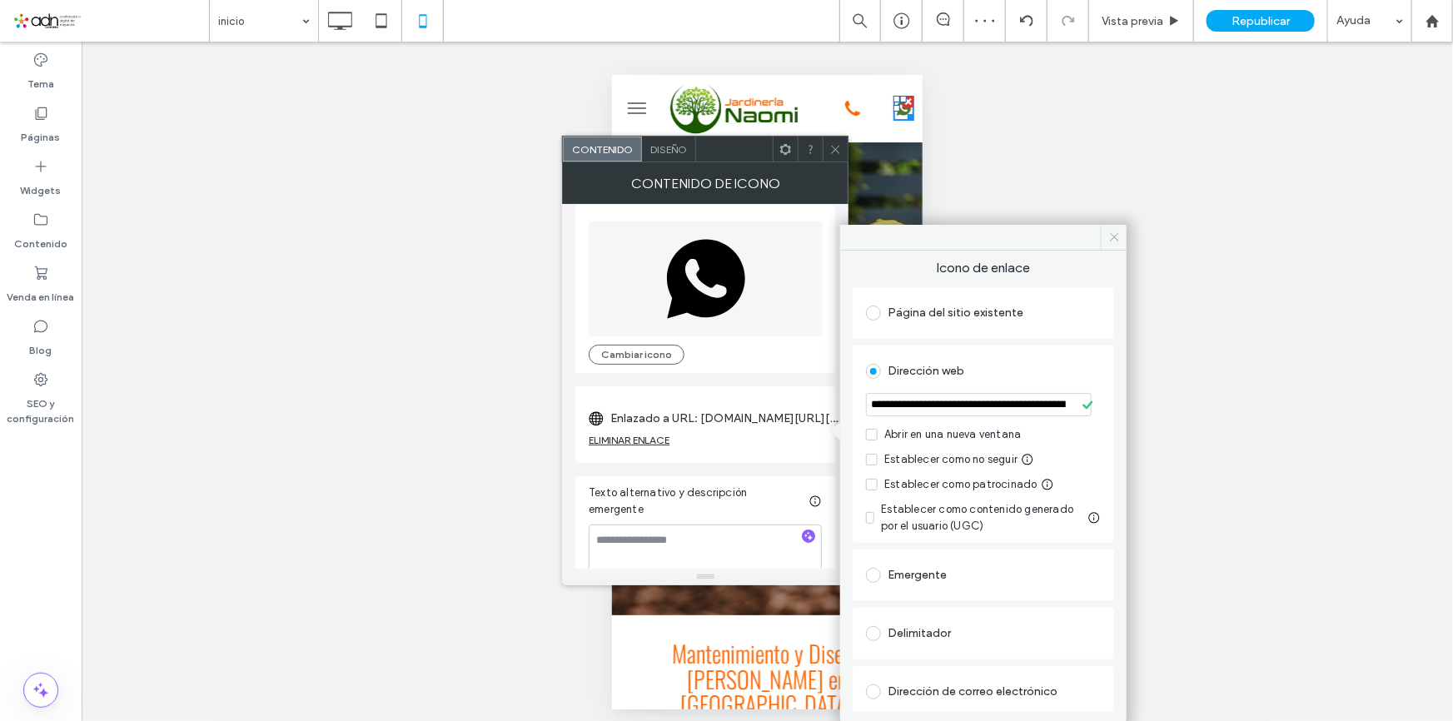
click at [1119, 239] on icon at bounding box center [1114, 237] width 12 height 12
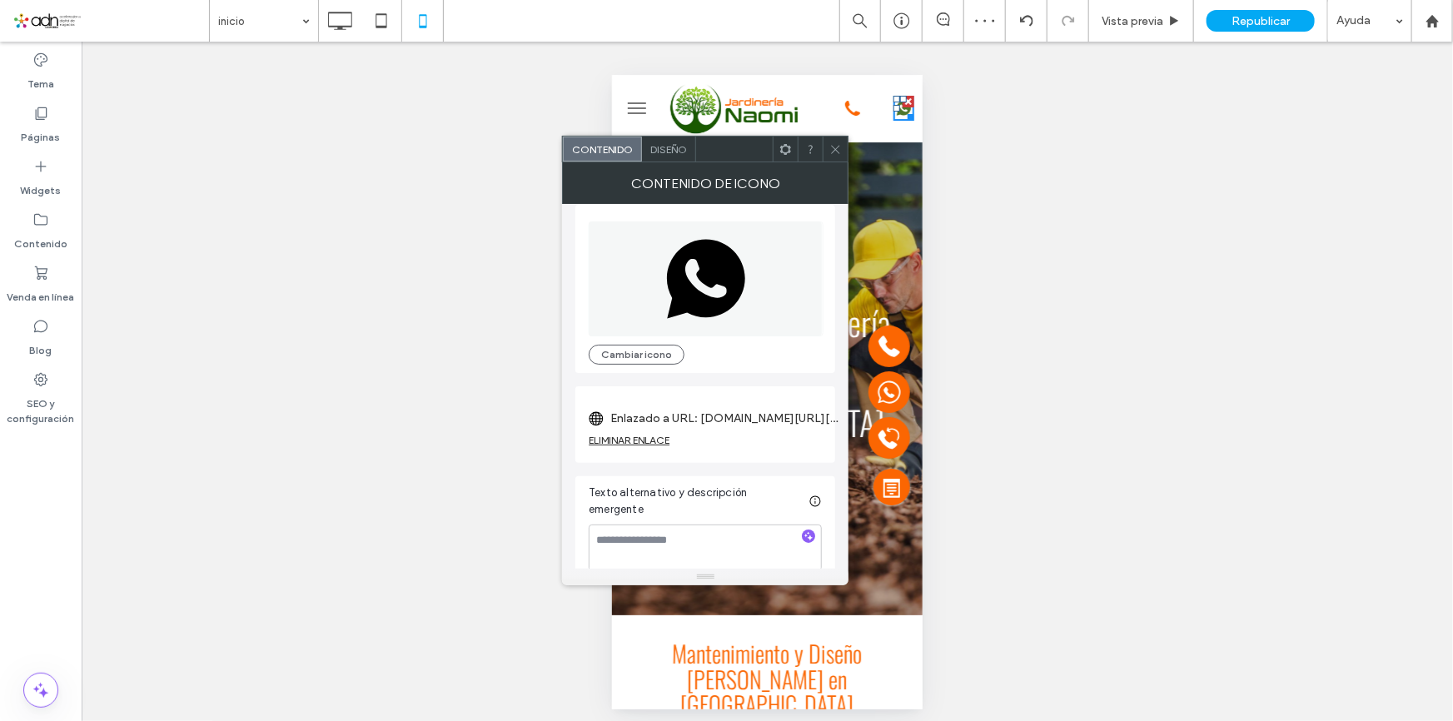
click at [829, 147] on icon at bounding box center [835, 149] width 12 height 12
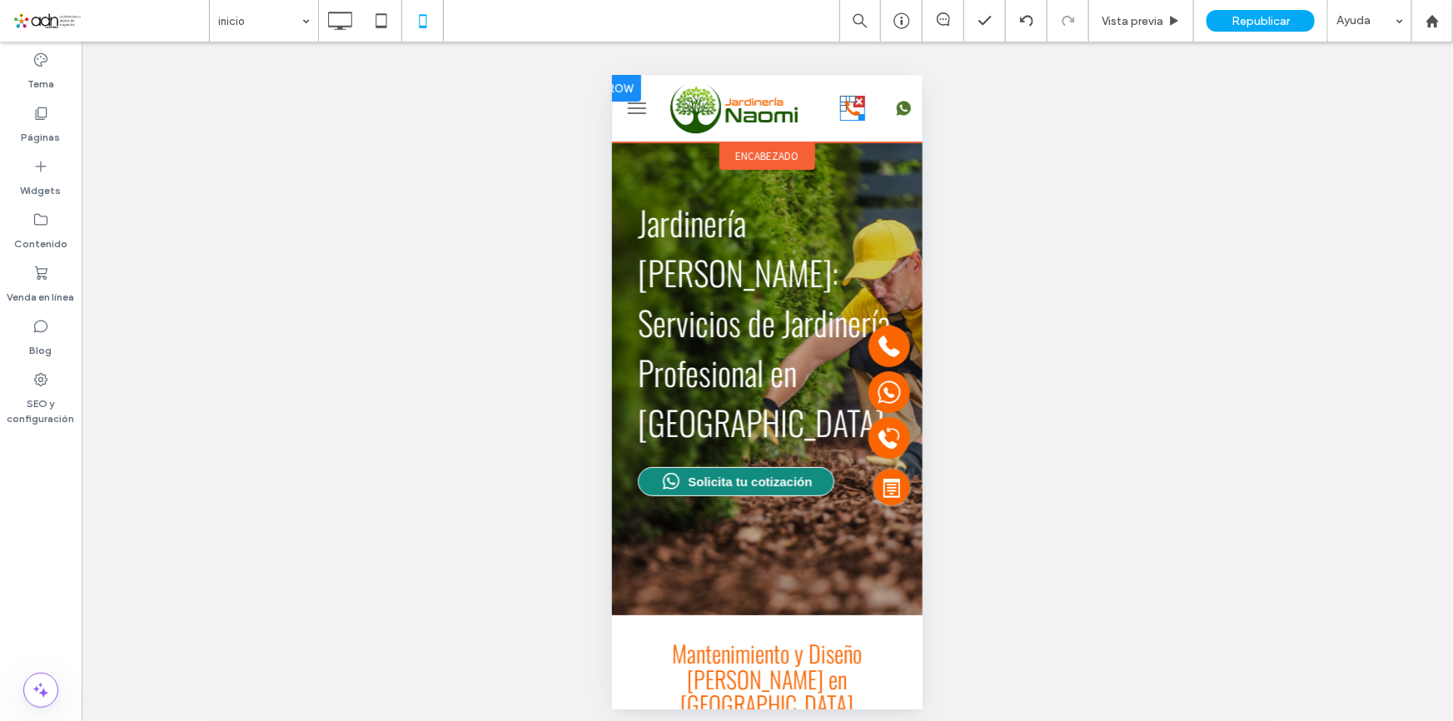
click at [852, 109] on div at bounding box center [858, 113] width 12 height 12
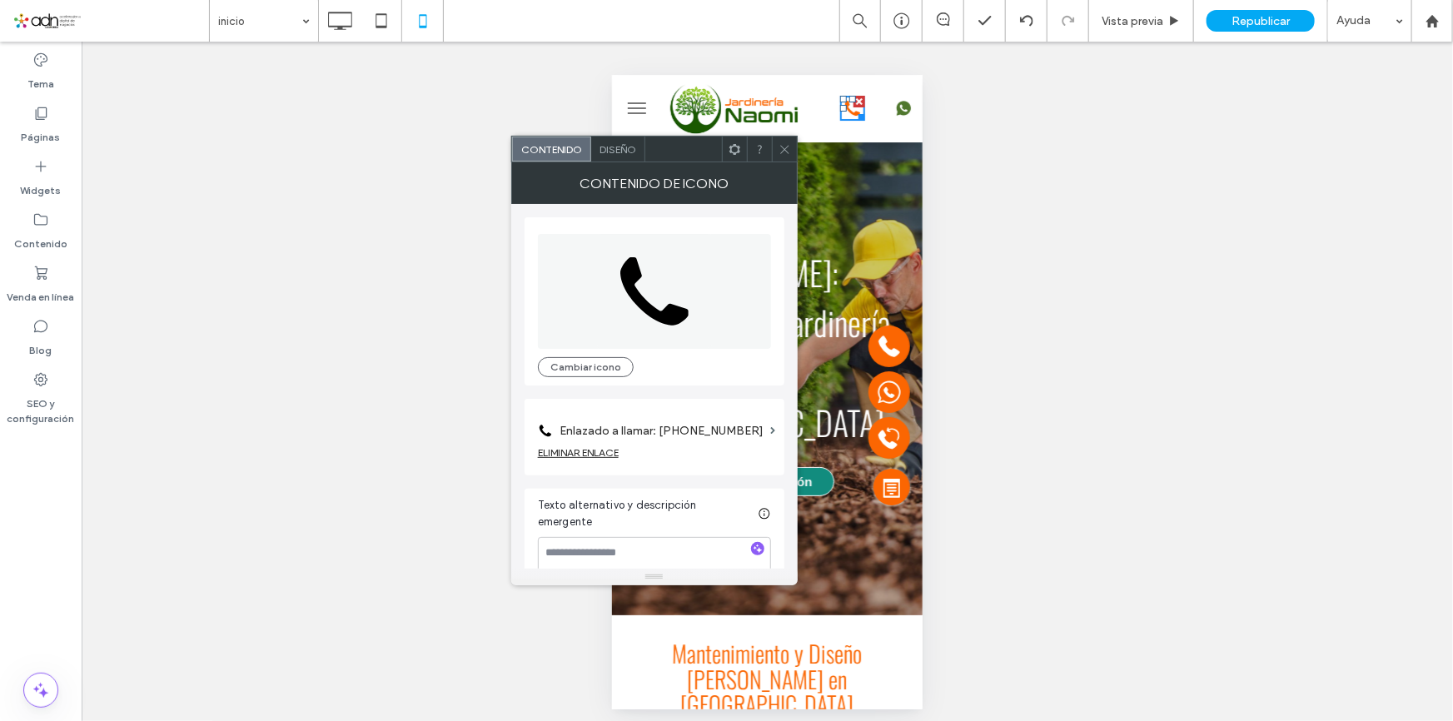
click at [761, 426] on section "Enlazado a llamar: 222-447-1121" at bounding box center [654, 426] width 233 height 39
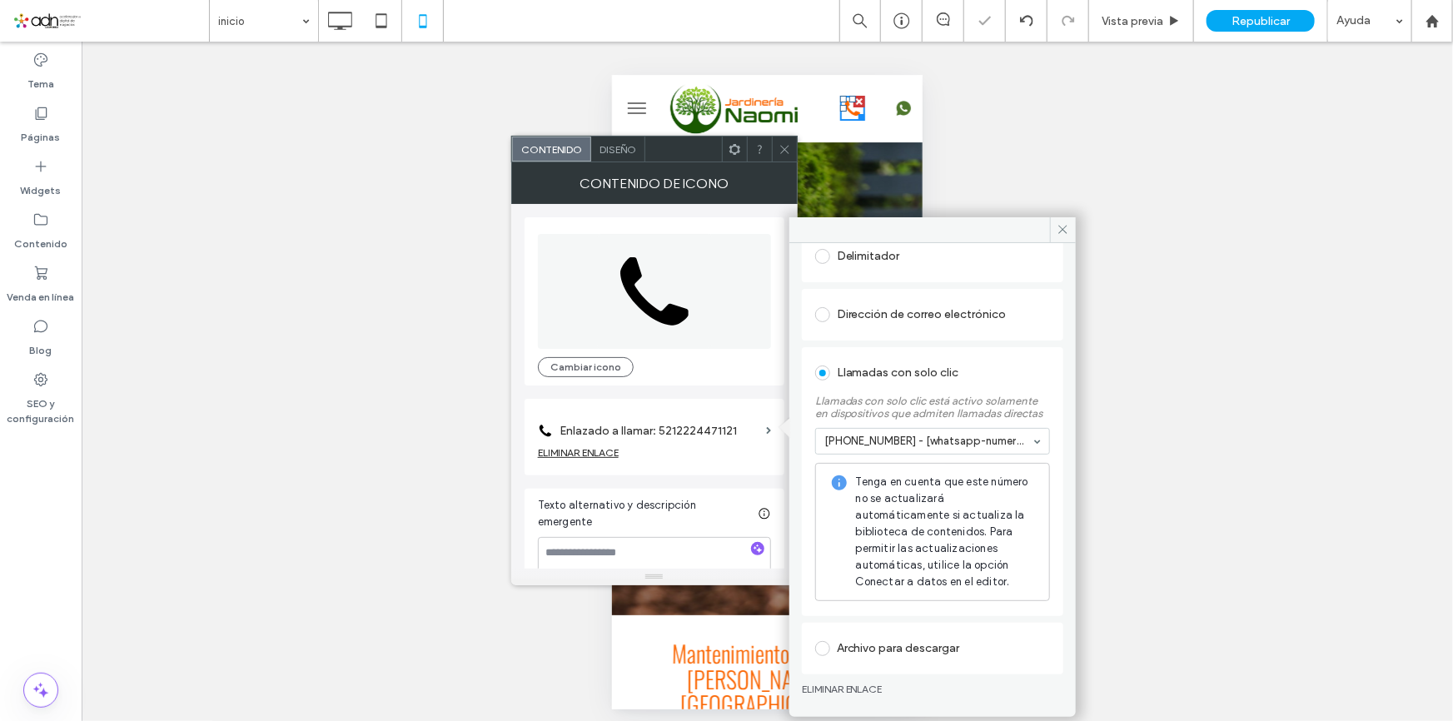
scroll to position [239, 0]
click at [1266, 26] on span "Republicar" at bounding box center [1261, 21] width 58 height 14
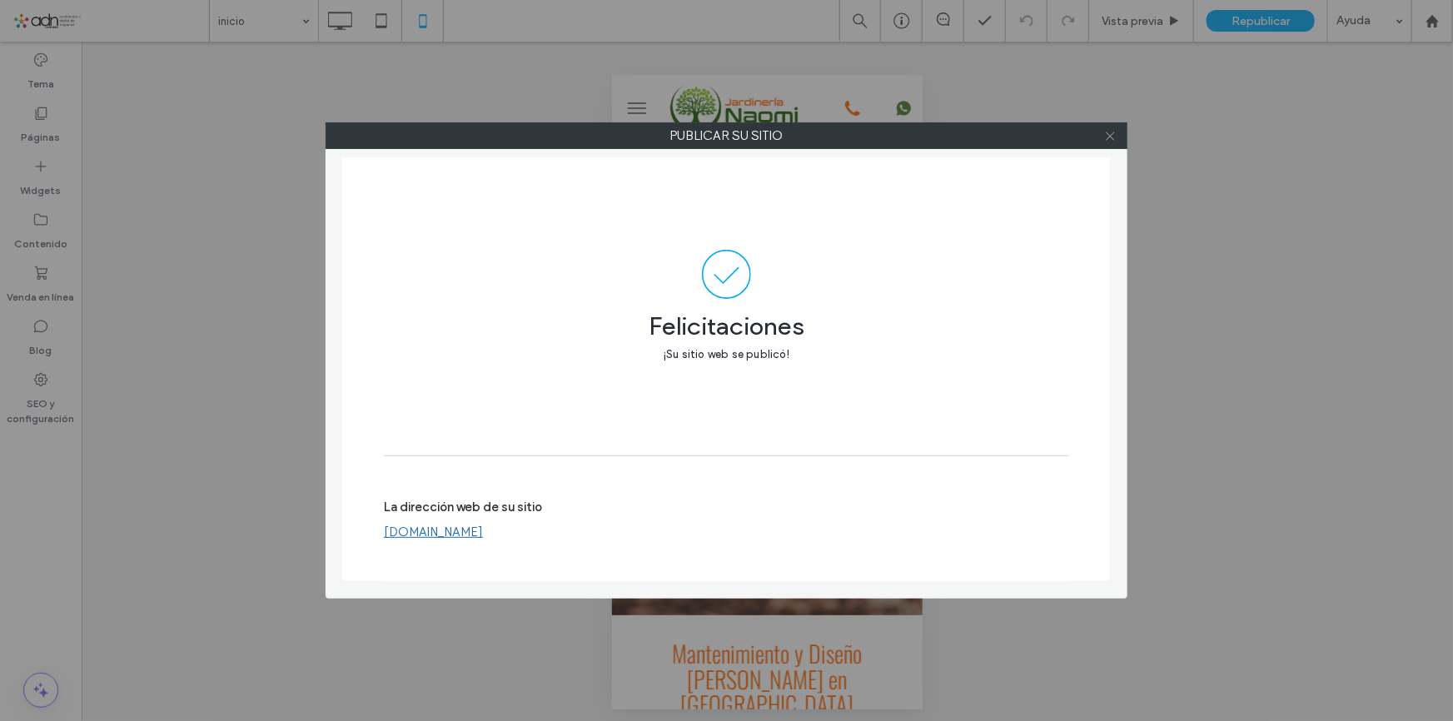
click at [1108, 139] on icon at bounding box center [1110, 136] width 12 height 12
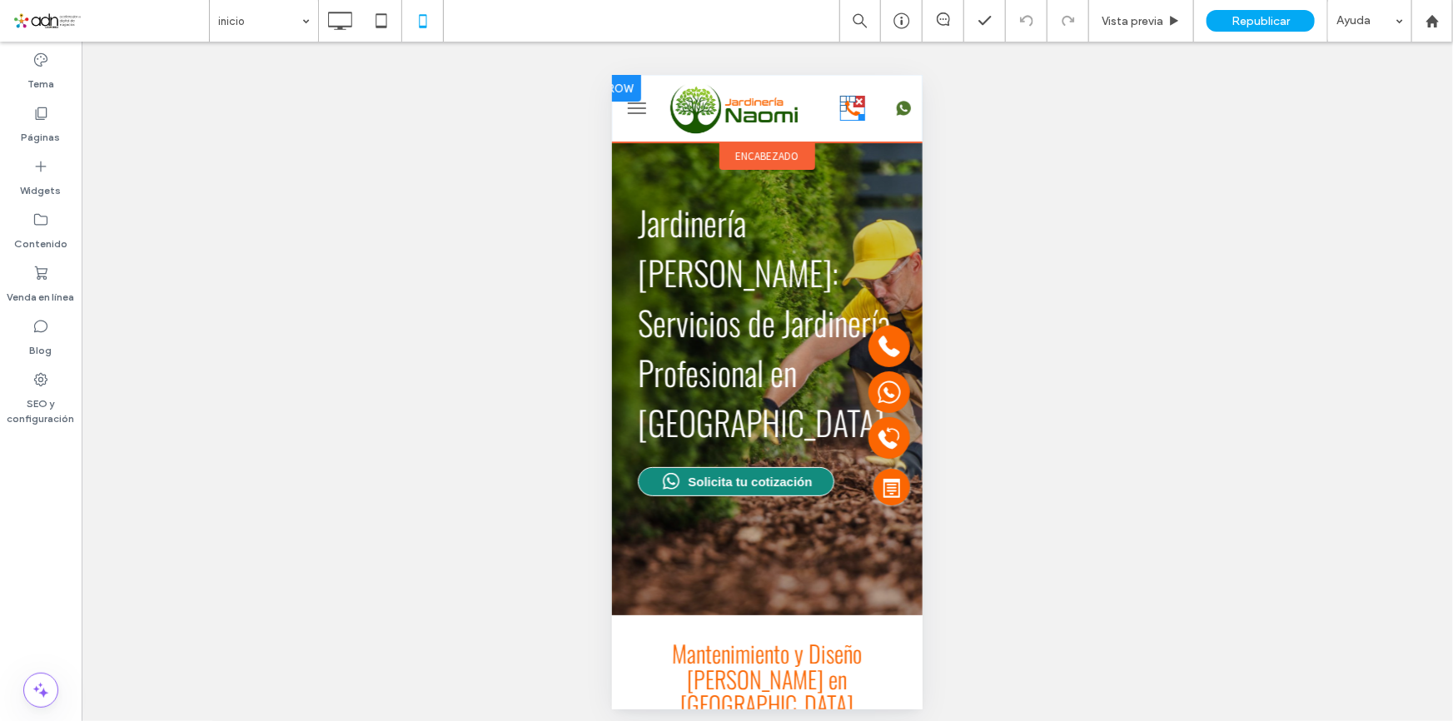
click at [839, 106] on div at bounding box center [842, 107] width 7 height 7
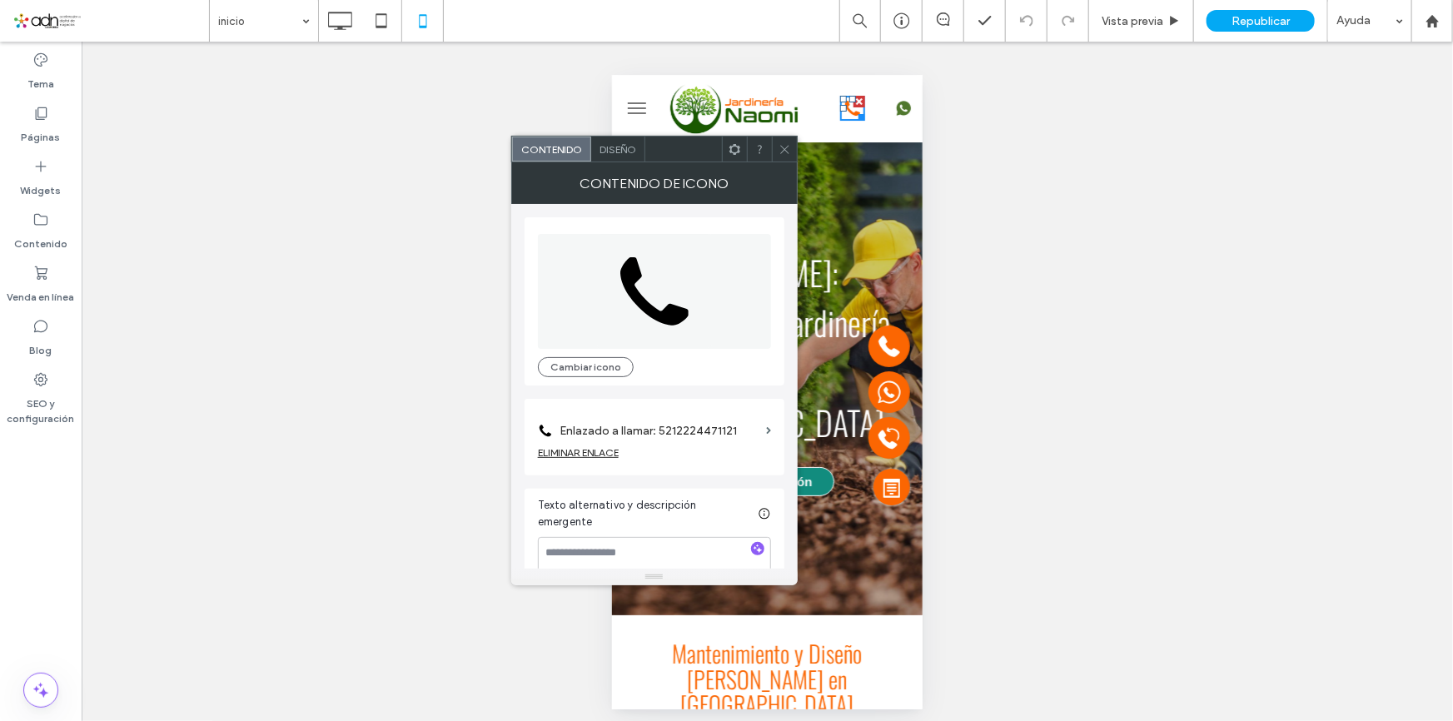
click at [720, 440] on label "Enlazado a llamar: 5212224471121" at bounding box center [660, 431] width 200 height 31
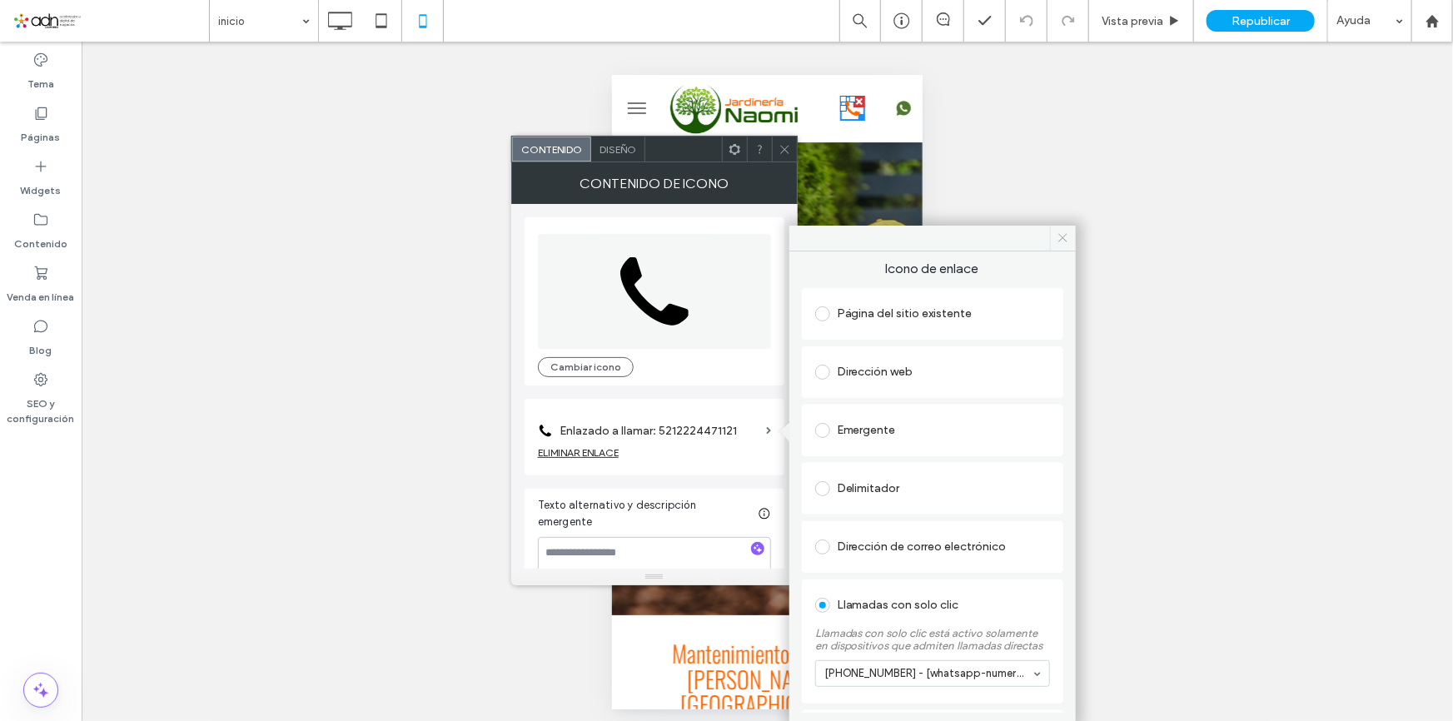
click at [1059, 234] on icon at bounding box center [1063, 238] width 12 height 12
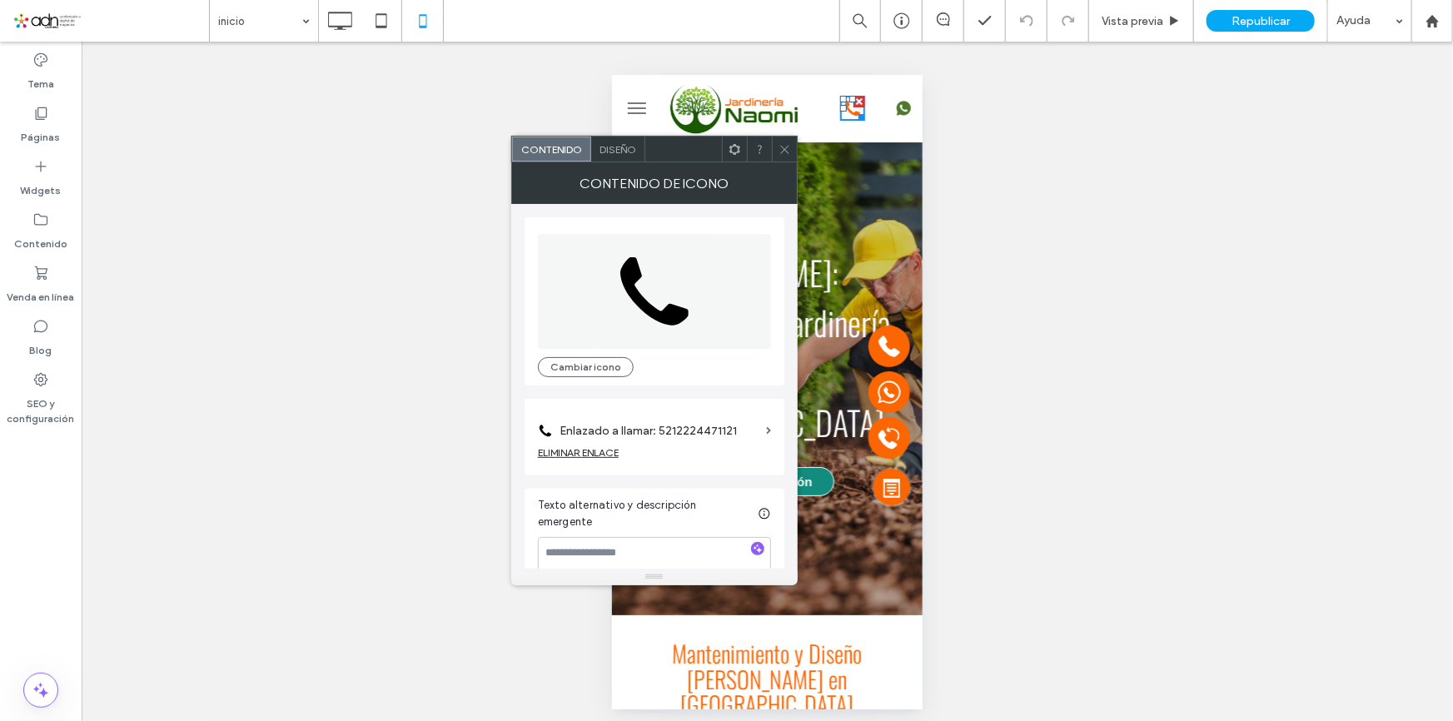
click at [853, 102] on div at bounding box center [859, 101] width 12 height 12
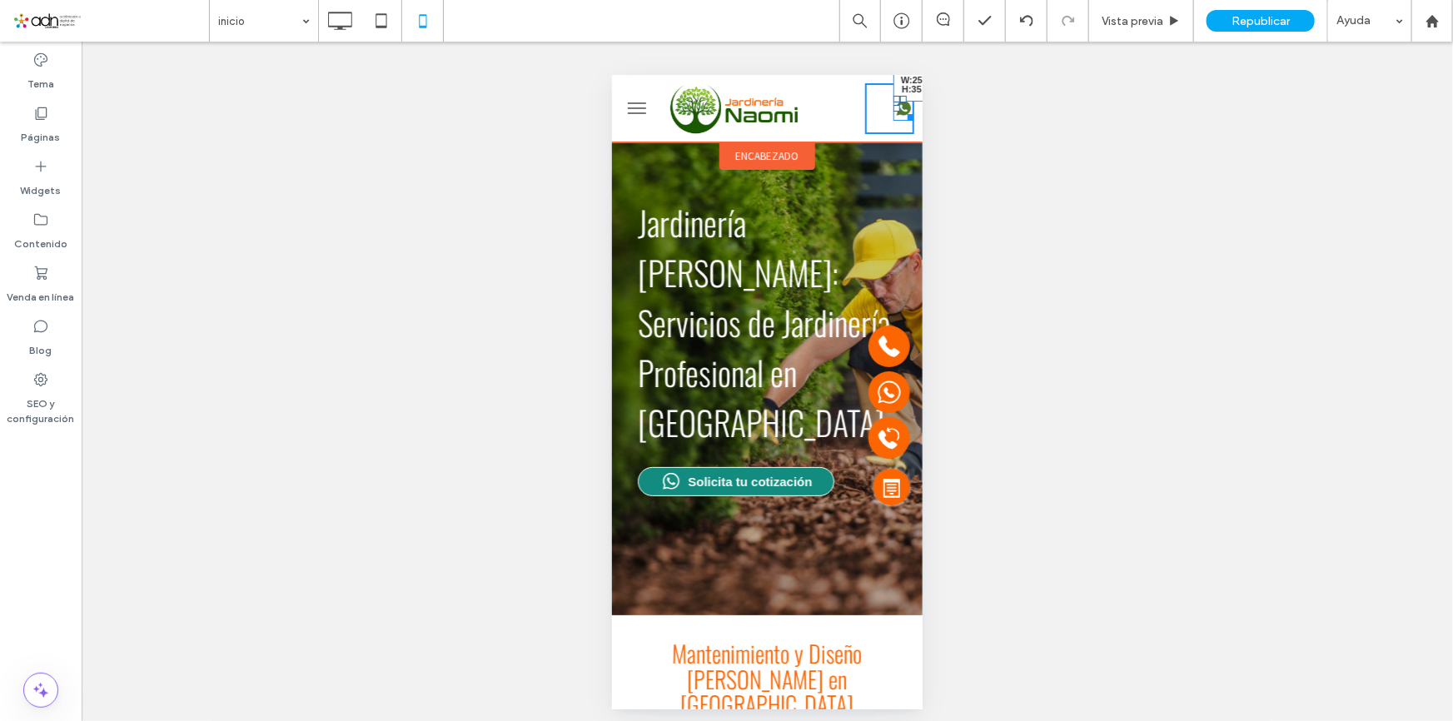
drag, startPoint x: 899, startPoint y: 120, endPoint x: 1505, endPoint y: 196, distance: 611.0
click at [904, 124] on div "W:25 H:35" at bounding box center [766, 107] width 311 height 67
click at [891, 107] on div at bounding box center [894, 107] width 7 height 7
click at [1097, 158] on div "Hacer visible? Sí" at bounding box center [768, 386] width 1372 height 689
drag, startPoint x: 875, startPoint y: 107, endPoint x: 1549, endPoint y: 184, distance: 678.1
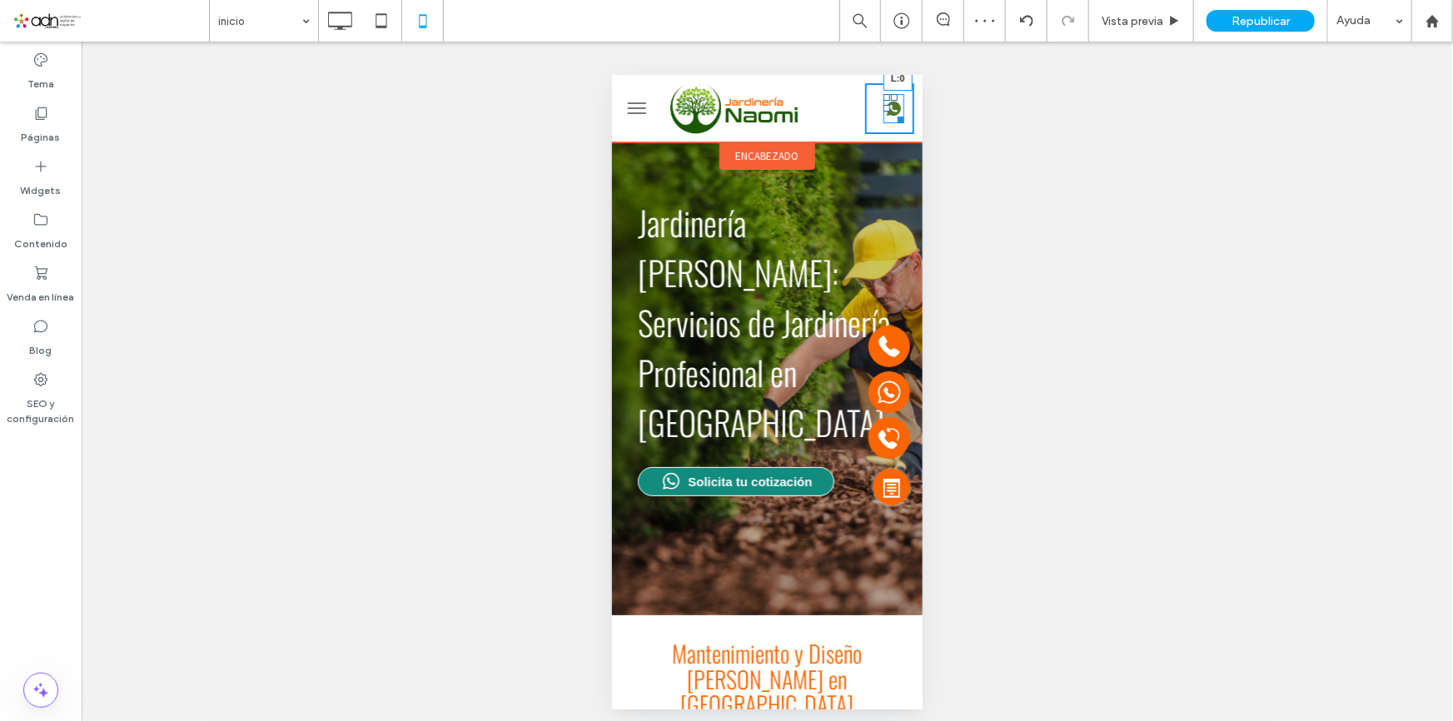
click at [883, 107] on div at bounding box center [886, 107] width 7 height 7
click at [1008, 124] on div "inicio Vista previa Republicar Ayuda Comentarios del sitio Comentarios del siti…" at bounding box center [726, 360] width 1453 height 721
click at [864, 117] on icon at bounding box center [874, 107] width 21 height 29
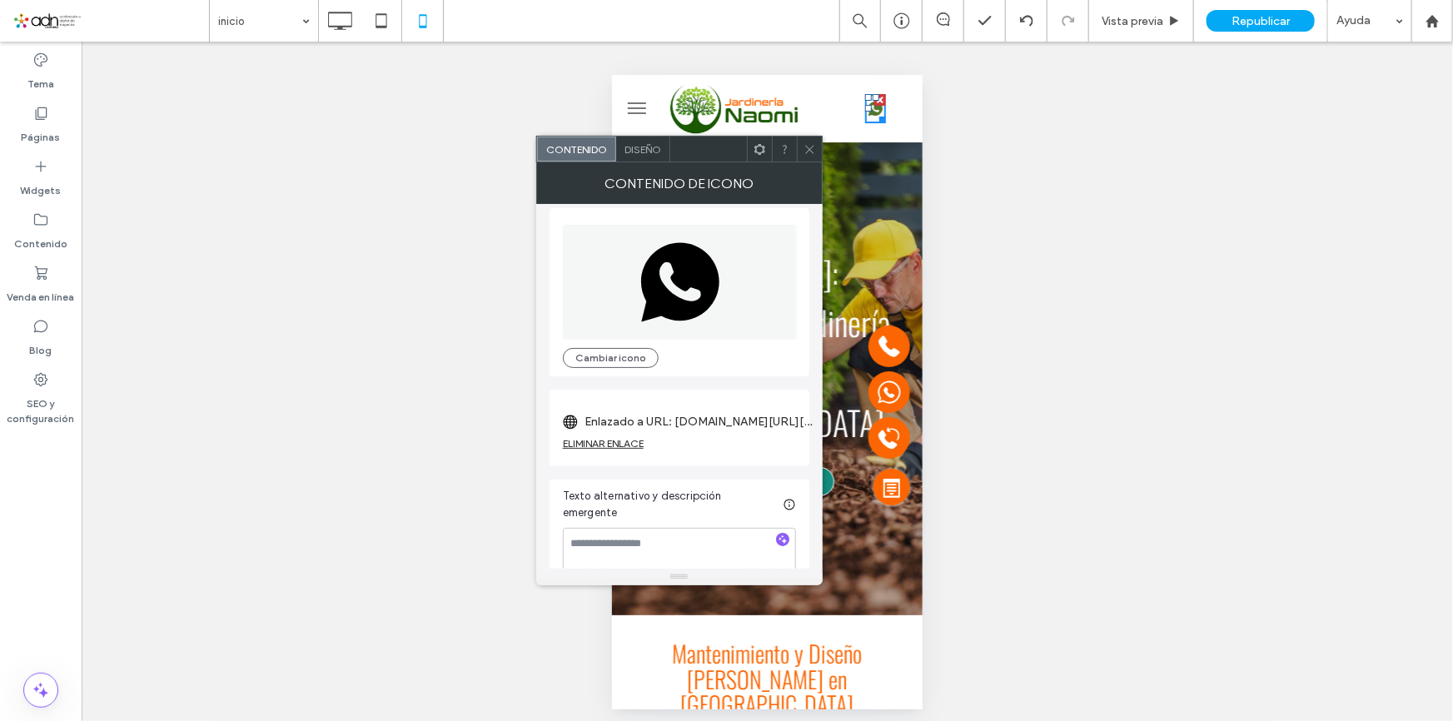
scroll to position [12, 0]
click at [620, 437] on div "ELIMINAR ENLACE" at bounding box center [603, 440] width 81 height 12
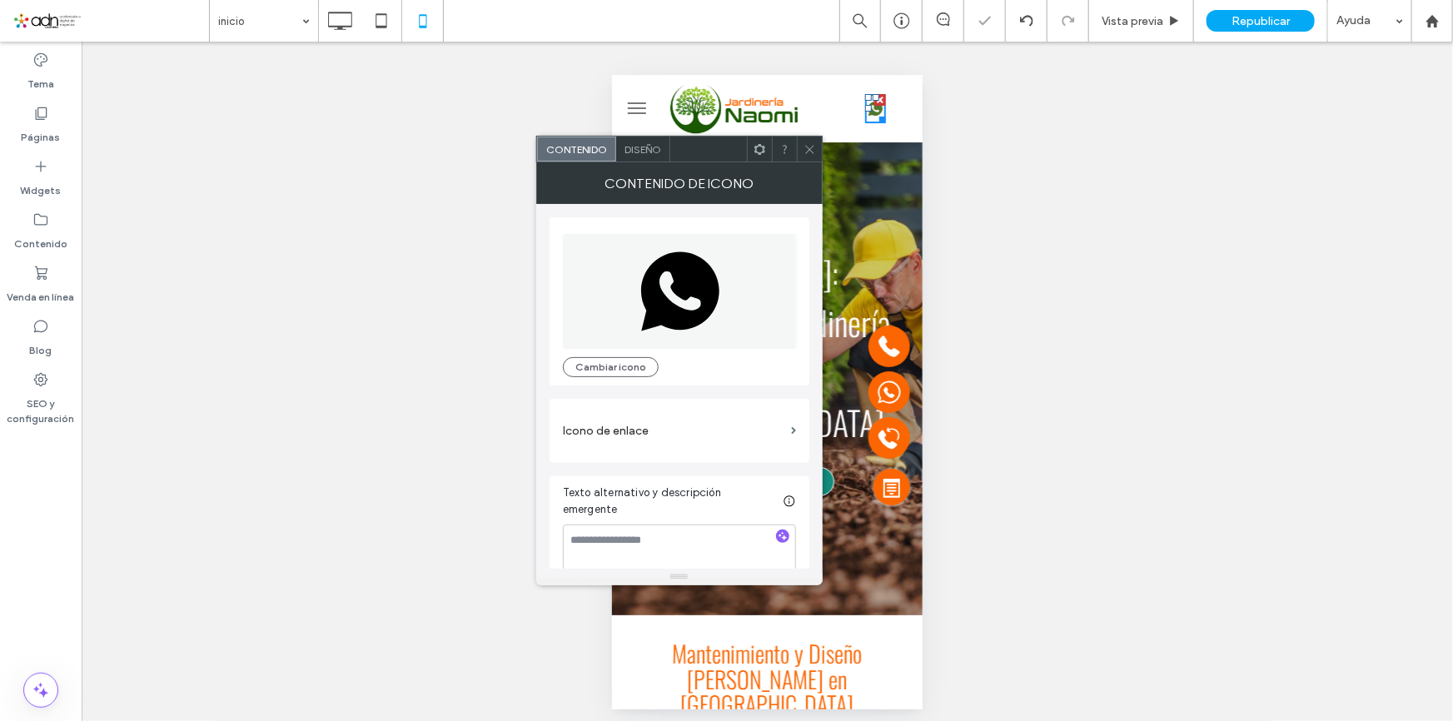
click at [754, 441] on label "Icono de enlace" at bounding box center [674, 431] width 222 height 31
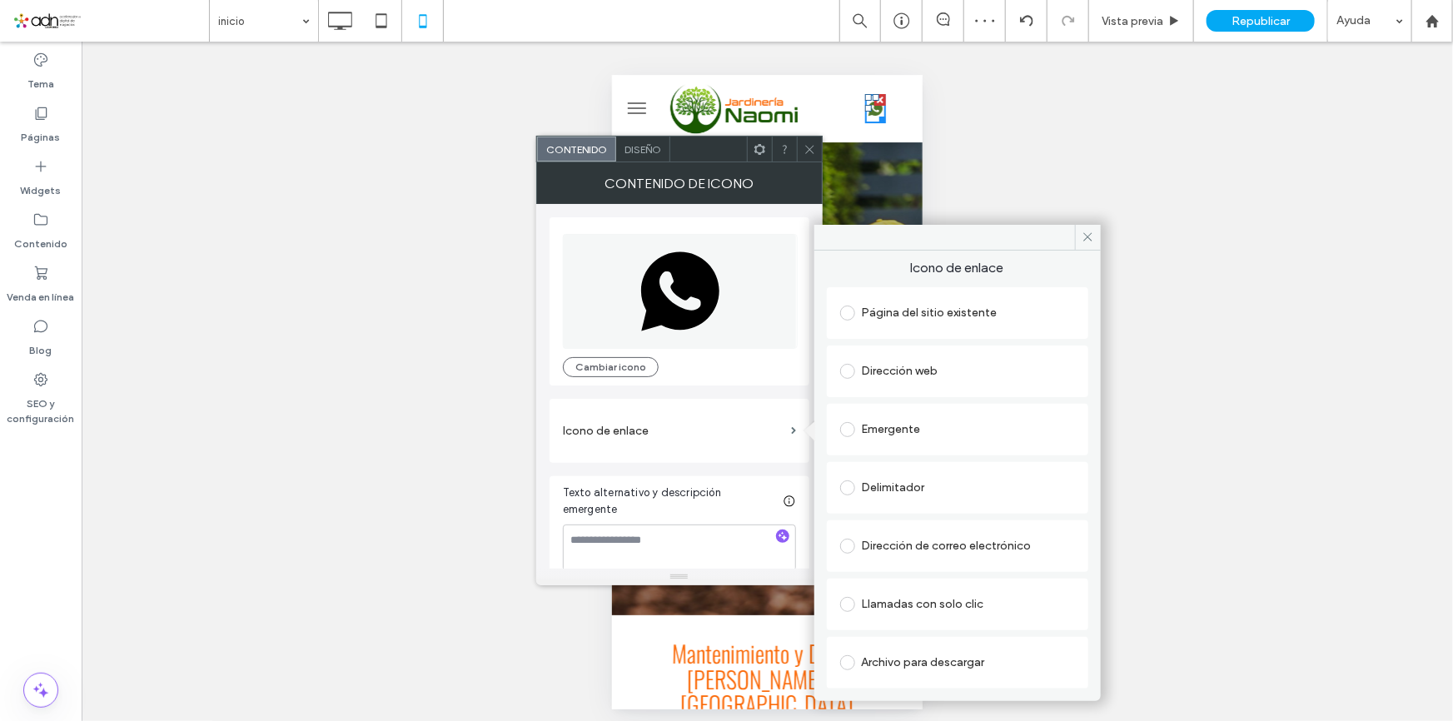
click at [952, 375] on div "Dirección web" at bounding box center [957, 371] width 235 height 27
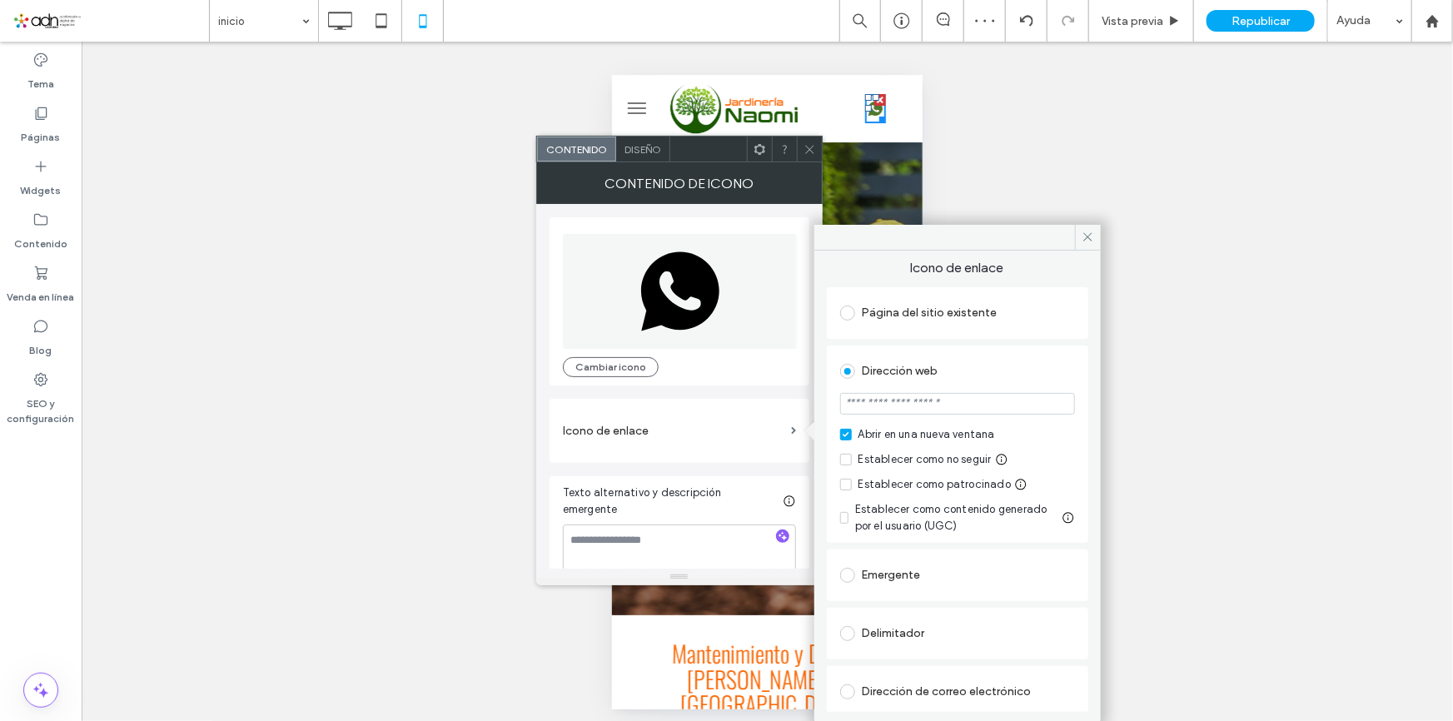
click at [967, 411] on input "url" at bounding box center [957, 404] width 235 height 22
paste input "**********"
type input "**********"
click at [1053, 435] on label "Abrir en una nueva ventana" at bounding box center [957, 434] width 235 height 17
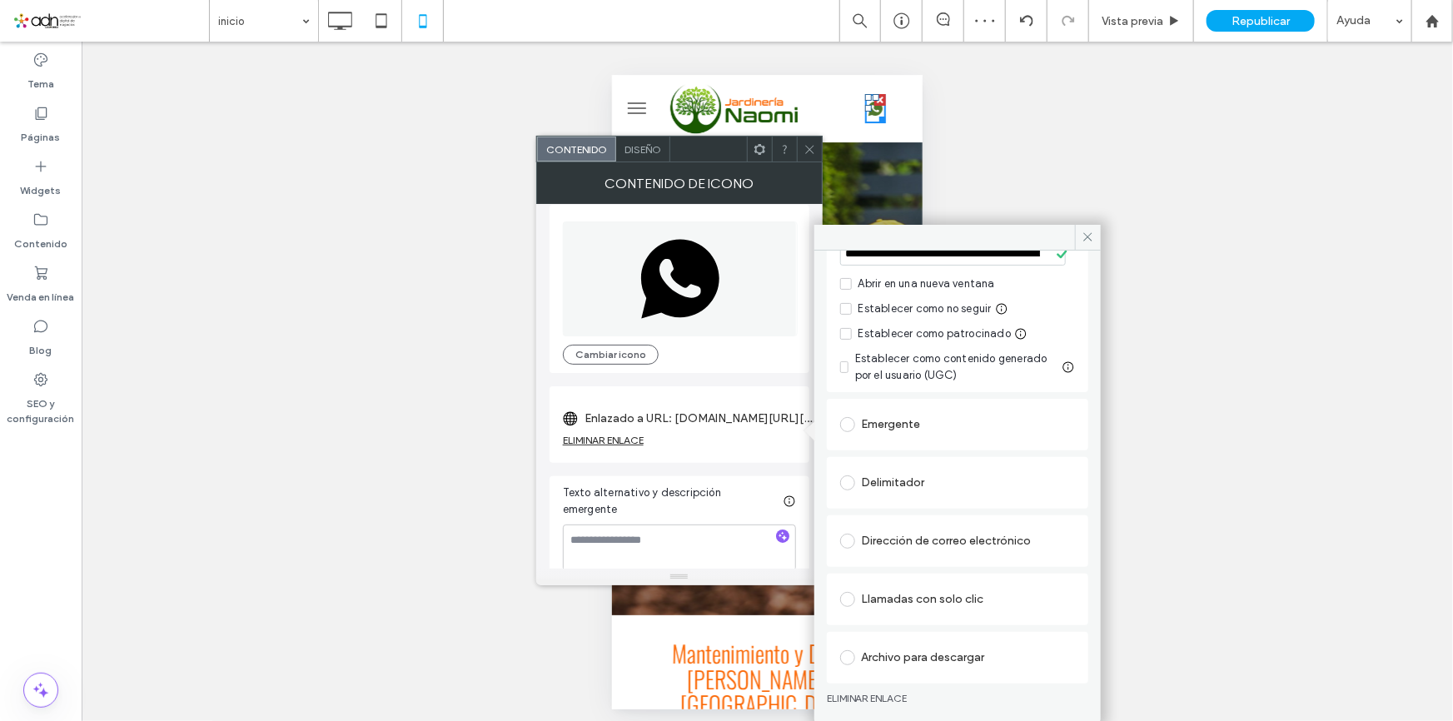
scroll to position [152, 0]
click at [1083, 237] on icon at bounding box center [1088, 237] width 12 height 12
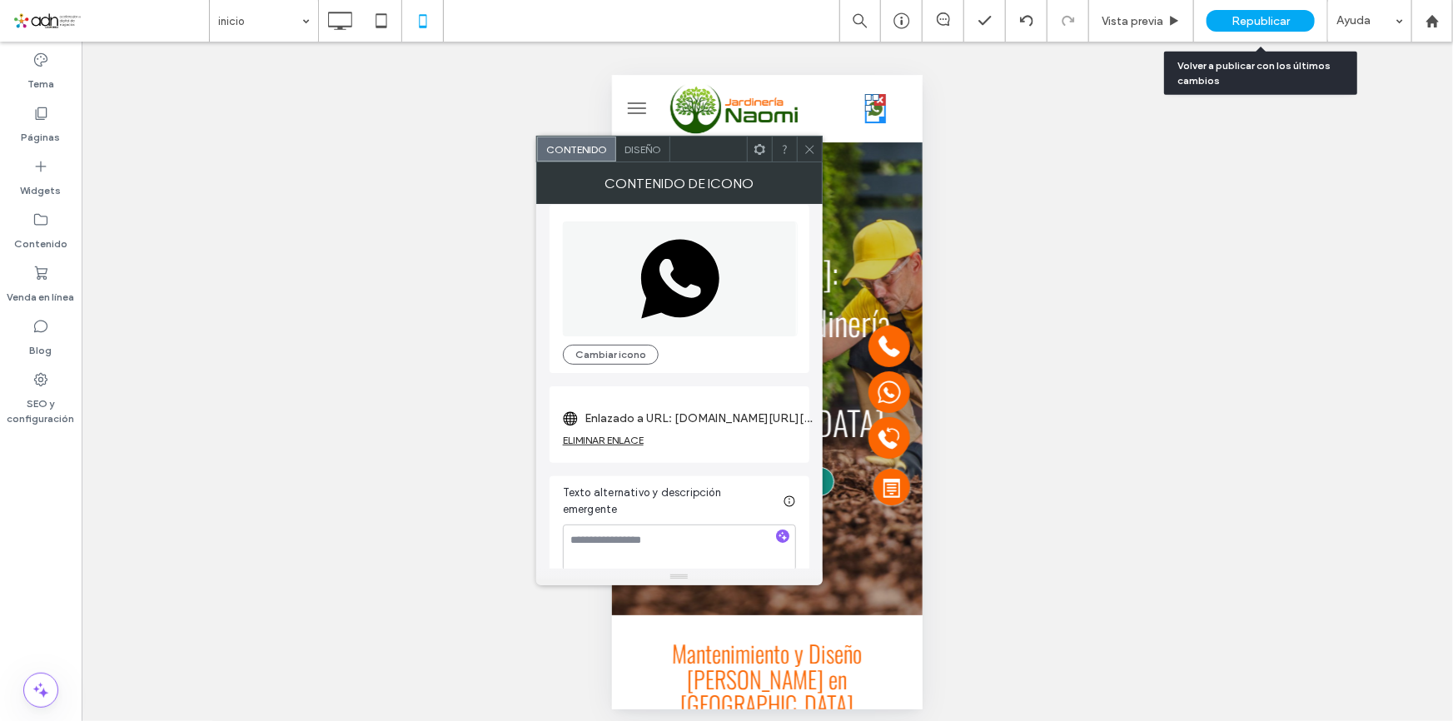
click at [1278, 28] on div "Republicar" at bounding box center [1261, 21] width 108 height 22
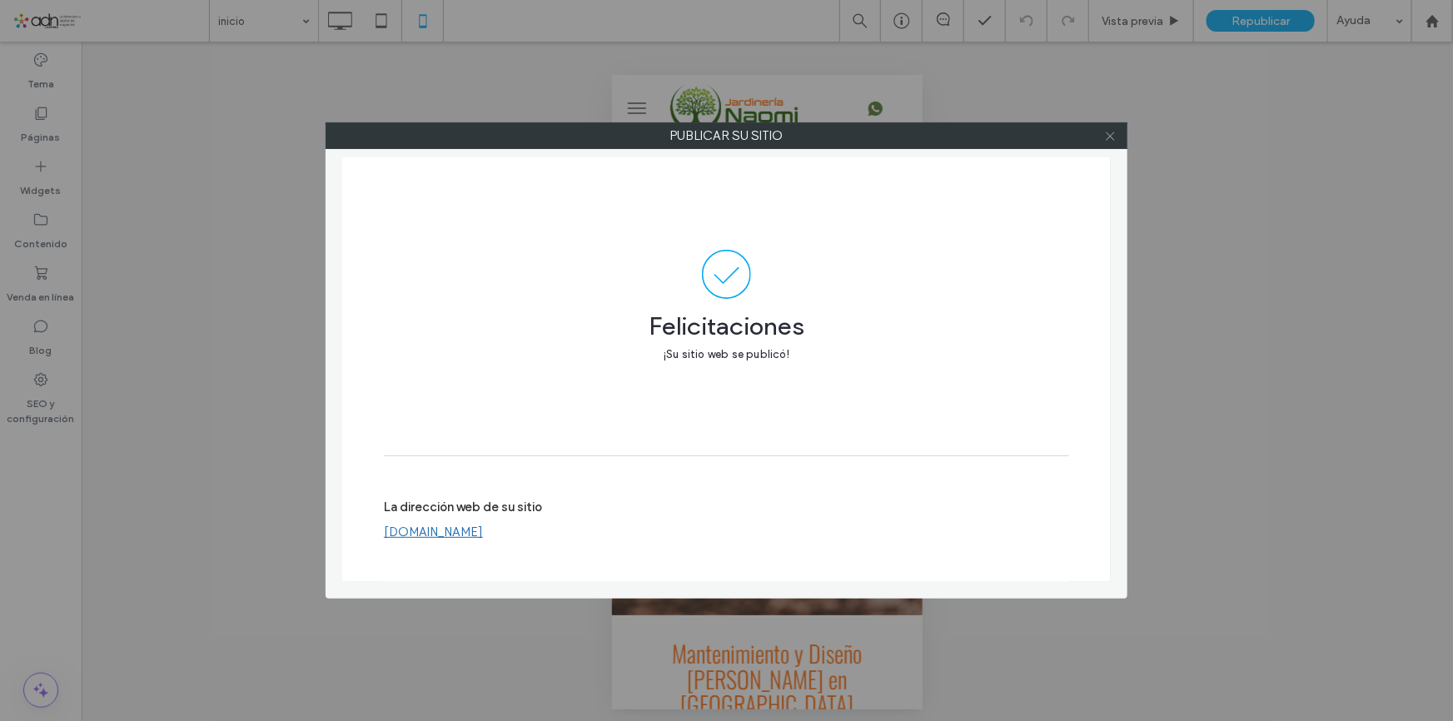
click at [1116, 141] on icon at bounding box center [1110, 136] width 12 height 12
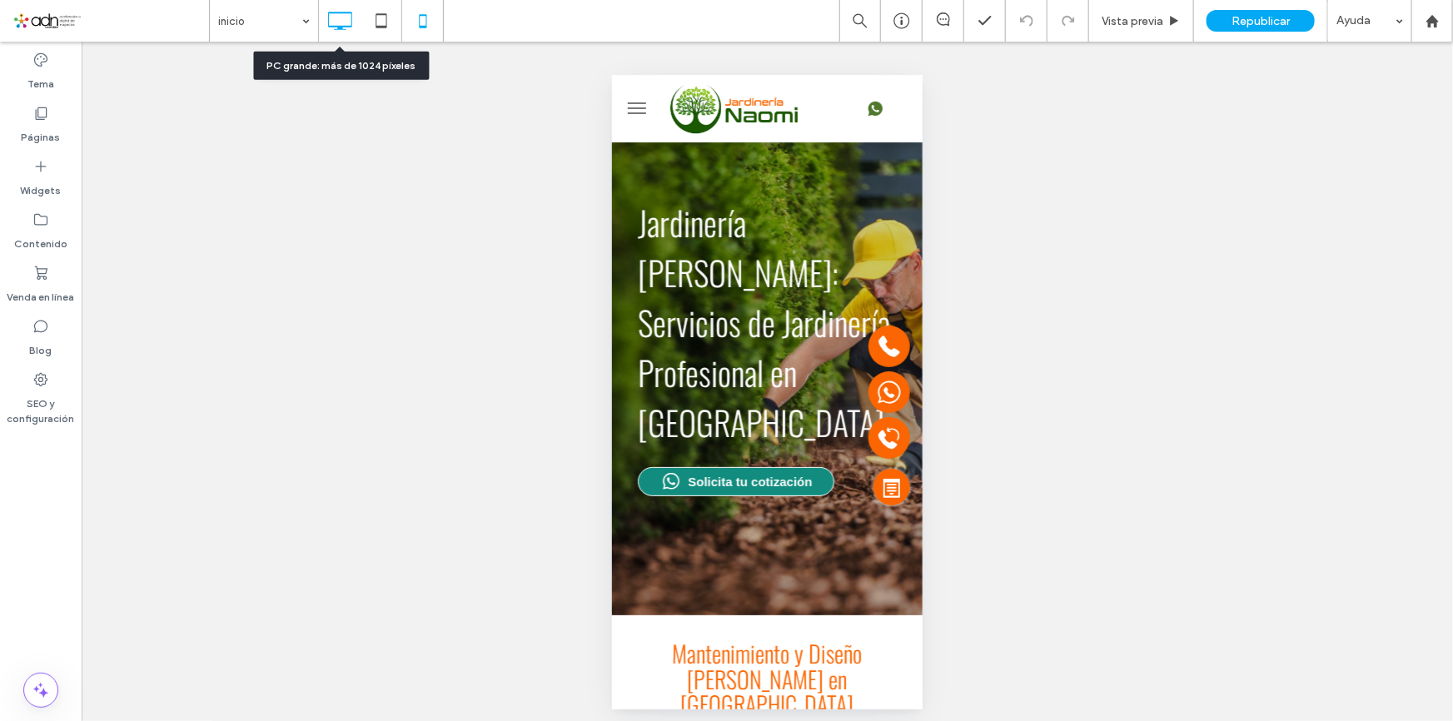
click at [333, 24] on icon at bounding box center [339, 20] width 33 height 33
